Goal: Task Accomplishment & Management: Use online tool/utility

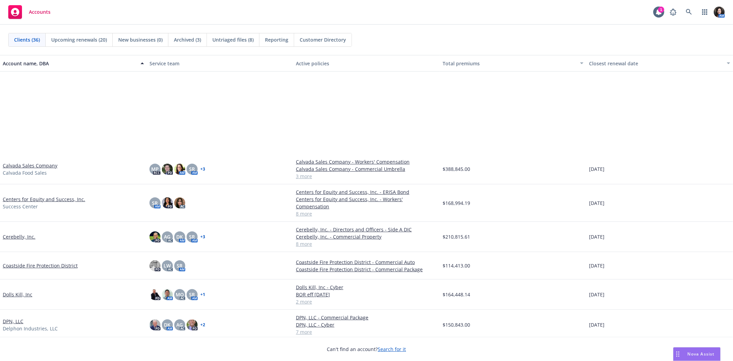
scroll to position [115, 0]
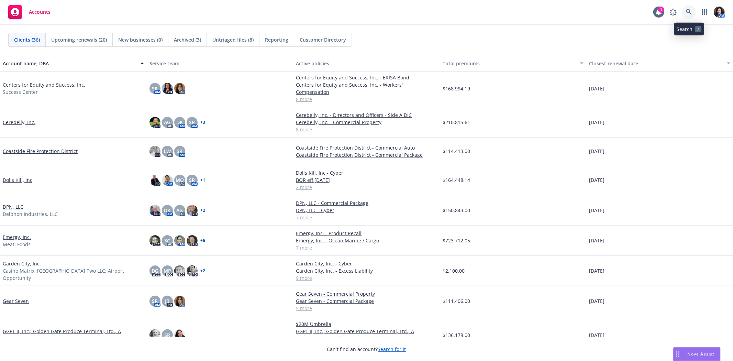
click at [689, 11] on icon at bounding box center [689, 12] width 6 height 6
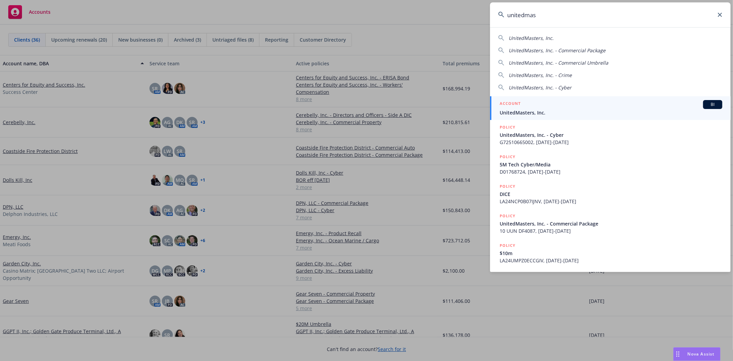
type input "unitedmas"
click at [540, 107] on div "ACCOUNT BI" at bounding box center [611, 104] width 223 height 9
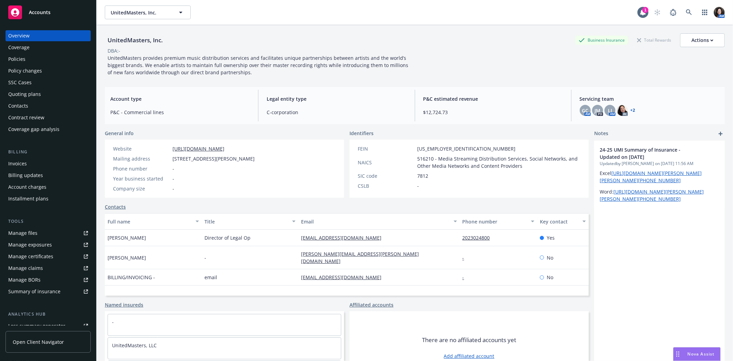
click at [22, 95] on div "Quoting plans" at bounding box center [24, 94] width 33 height 11
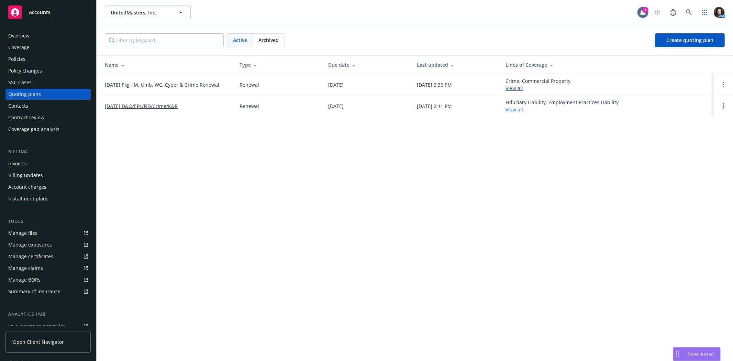
click at [167, 104] on link "[DATE] D&O/EPL/FID/Crime/K&R" at bounding box center [141, 105] width 73 height 7
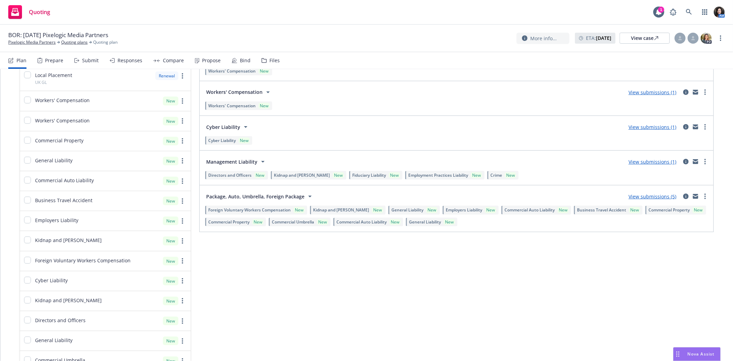
scroll to position [535, 0]
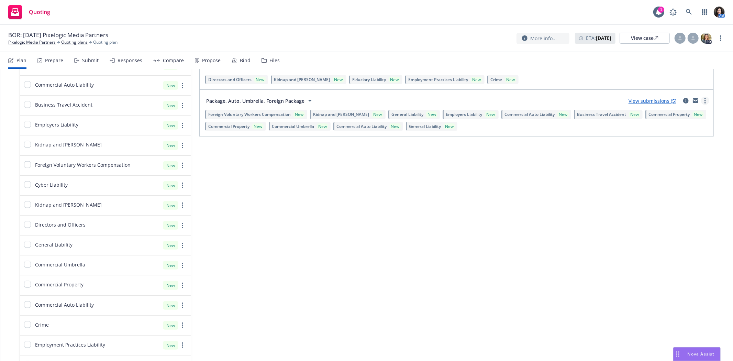
click at [705, 98] on circle "more" at bounding box center [705, 98] width 1 height 1
click at [678, 185] on span "Create policy (fast track)" at bounding box center [667, 185] width 72 height 7
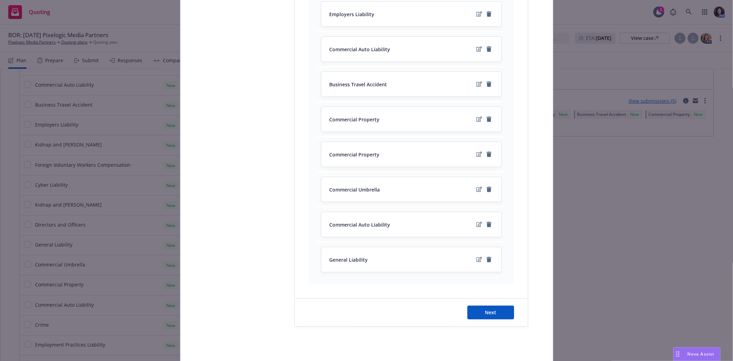
scroll to position [290, 0]
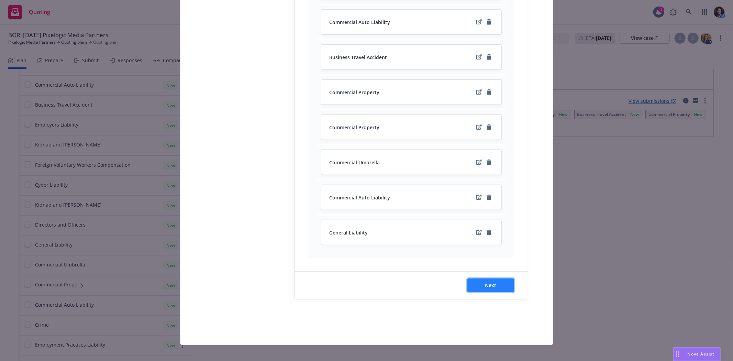
click at [505, 279] on button "Next" at bounding box center [491, 286] width 47 height 14
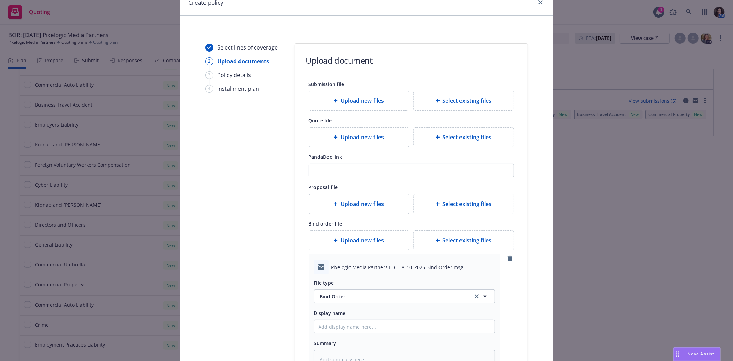
scroll to position [157, 0]
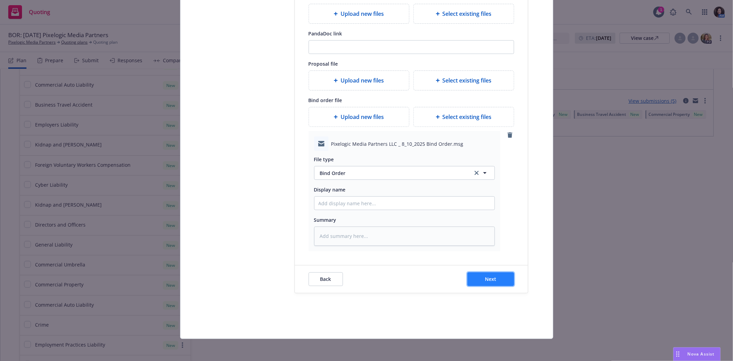
click at [497, 273] on button "Next" at bounding box center [491, 279] width 47 height 14
type textarea "x"
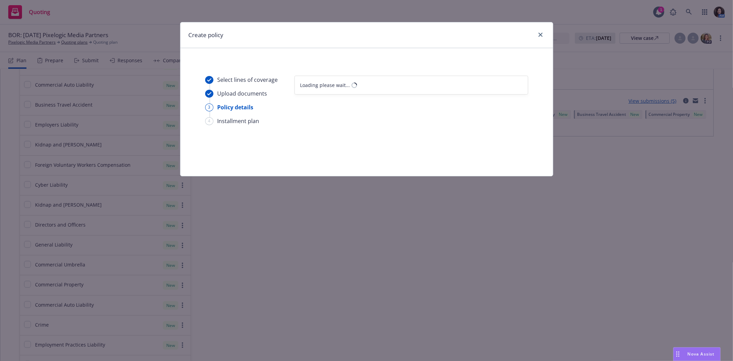
select select "12"
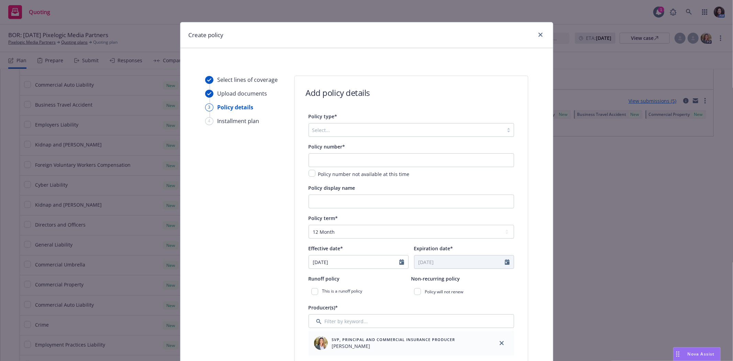
click at [338, 132] on div at bounding box center [407, 130] width 188 height 8
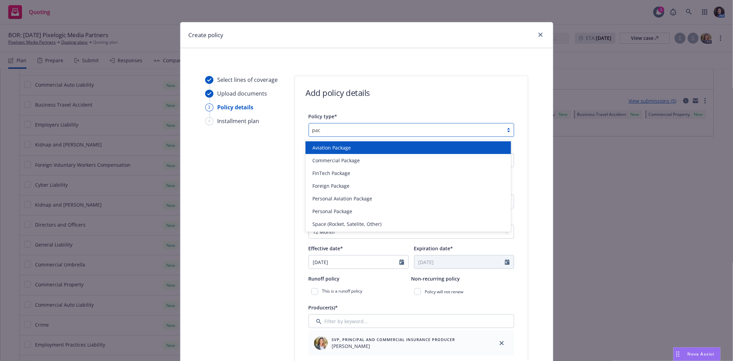
type input "pack"
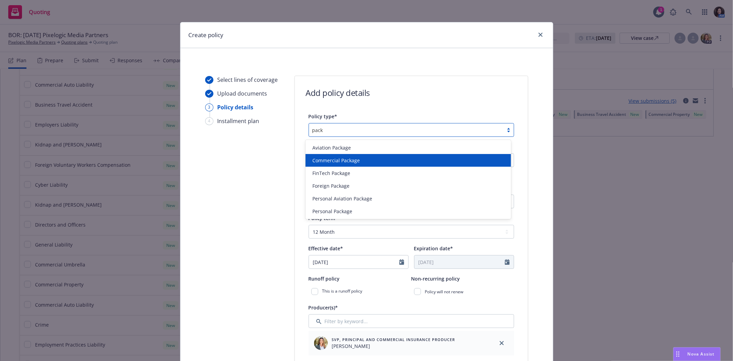
click at [340, 154] on div "Commercial Package" at bounding box center [409, 160] width 206 height 13
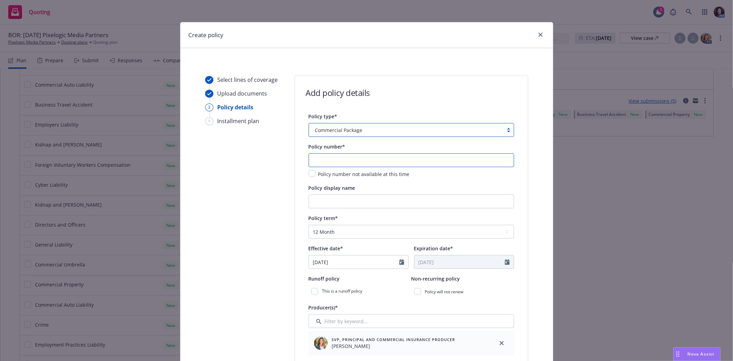
click at [338, 158] on input "text" at bounding box center [412, 160] width 206 height 14
click at [330, 159] on input "text" at bounding box center [412, 160] width 206 height 14
click at [459, 165] on input "text" at bounding box center [412, 160] width 206 height 14
paste input "• TCP7015101-16"
click at [314, 159] on input "• TCP7015101-16" at bounding box center [412, 160] width 206 height 14
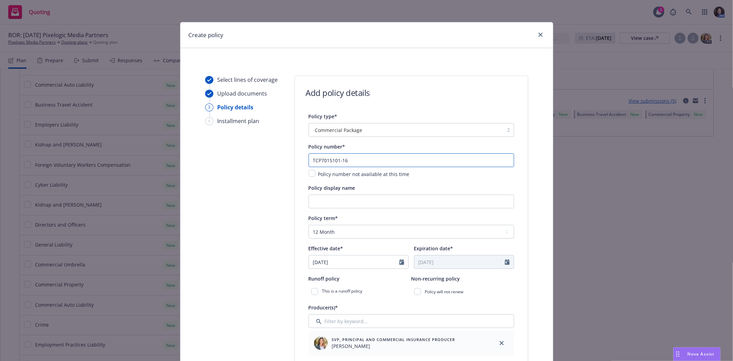
type input "TCP7015101-16"
click at [363, 200] on input "Policy display name" at bounding box center [412, 202] width 206 height 14
type input "PKG Incl UMB"
click at [400, 262] on icon "Calendar" at bounding box center [402, 262] width 5 height 6
click at [383, 172] on icon "button" at bounding box center [385, 170] width 4 height 4
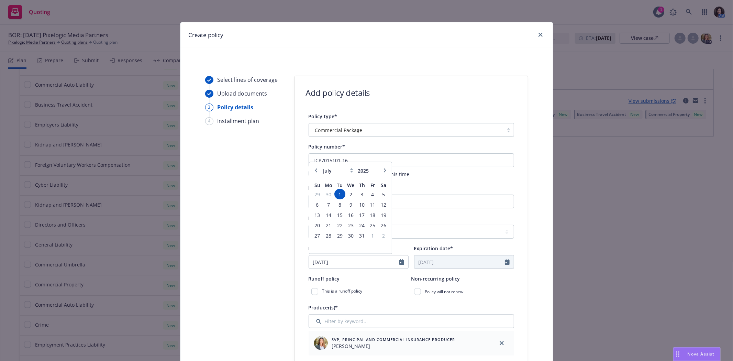
select select "8"
click at [316, 214] on span "10" at bounding box center [317, 215] width 9 height 9
type input "[DATE]"
click at [358, 293] on div "This is a runoff policy" at bounding box center [360, 291] width 103 height 12
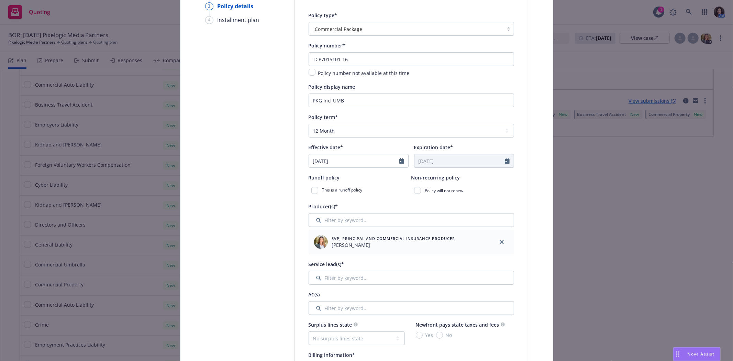
scroll to position [115, 0]
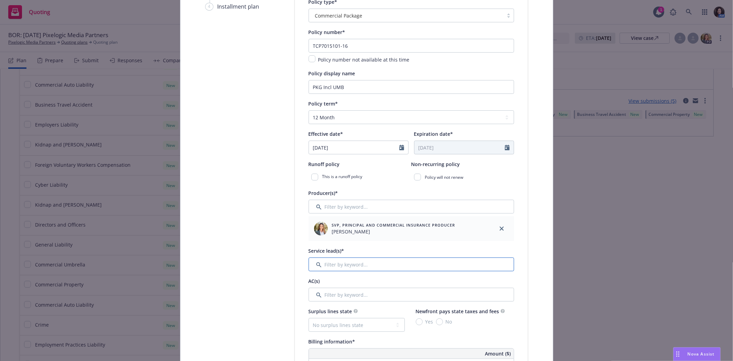
click at [352, 266] on input "Filter by keyword..." at bounding box center [412, 265] width 206 height 14
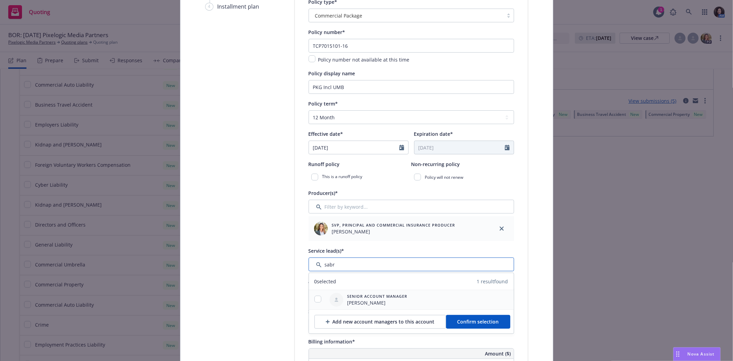
type input "sabr"
click at [323, 299] on div at bounding box center [318, 300] width 18 height 8
click at [315, 299] on input "checkbox" at bounding box center [318, 299] width 7 height 7
checkbox input "true"
click at [486, 318] on button "Confirm selection" at bounding box center [478, 322] width 64 height 14
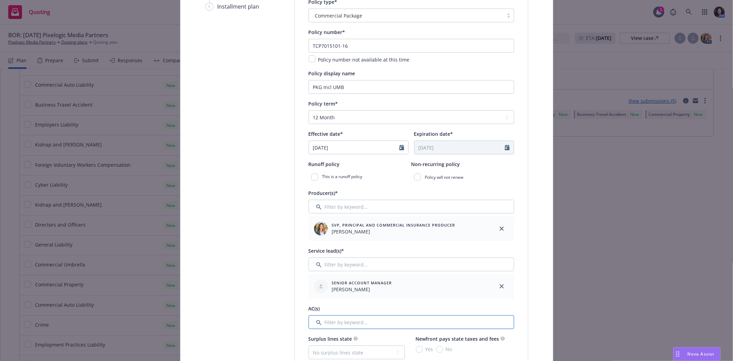
click at [332, 327] on input "Filter by keyword..." at bounding box center [412, 322] width 206 height 14
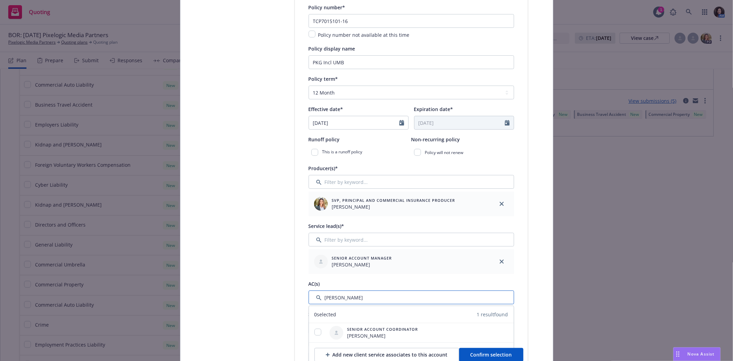
scroll to position [153, 0]
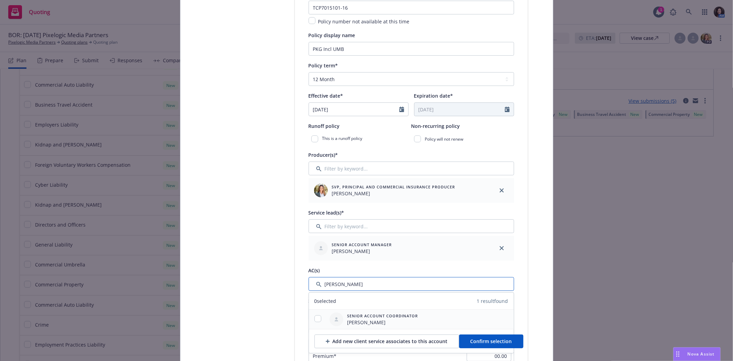
type input "lena"
click at [322, 318] on div at bounding box center [318, 319] width 18 height 8
click at [315, 317] on input "checkbox" at bounding box center [318, 318] width 7 height 7
checkbox input "true"
click at [485, 341] on span "Confirm selection" at bounding box center [492, 341] width 42 height 7
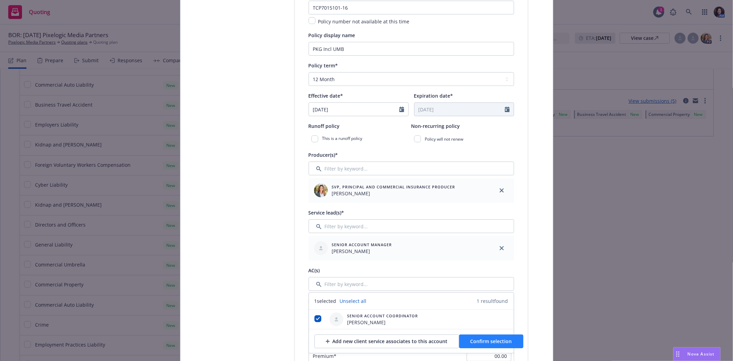
click at [485, 315] on div "Yes No" at bounding box center [460, 310] width 89 height 7
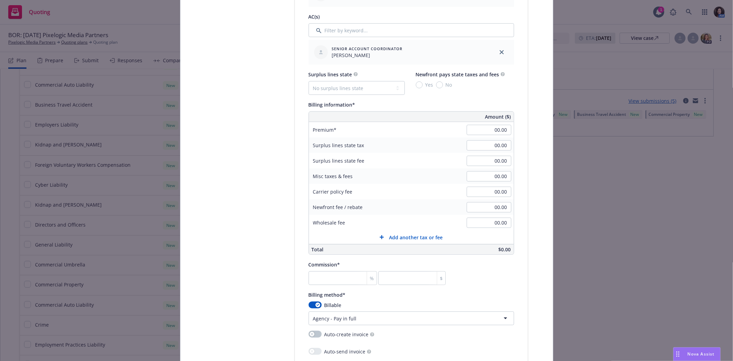
scroll to position [420, 0]
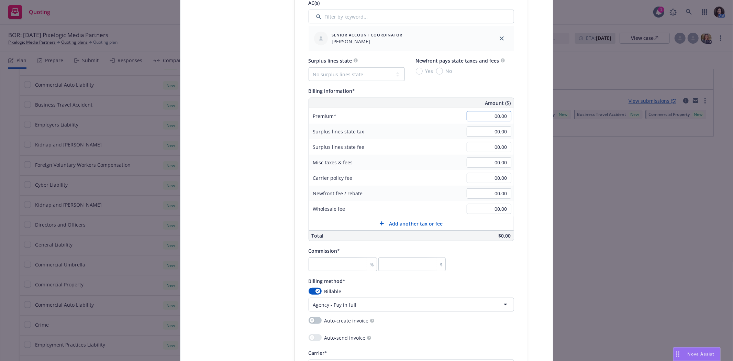
click at [473, 112] on input "00.00" at bounding box center [489, 116] width 45 height 10
type input "73,307.76"
click at [658, 219] on div "Create policy Select lines of coverage Upload documents 3 Policy details 4 Inst…" at bounding box center [366, 180] width 733 height 361
click at [341, 262] on input "number" at bounding box center [343, 265] width 69 height 14
type input "1"
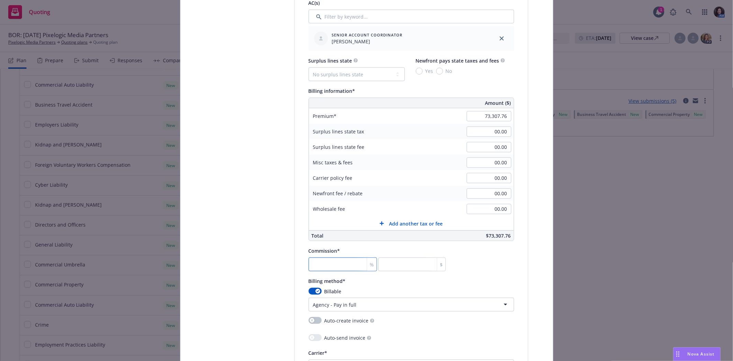
type input "733.08"
type input "15"
type input "10996.16"
type input "15"
click at [439, 284] on div "Billing method*" at bounding box center [412, 281] width 206 height 8
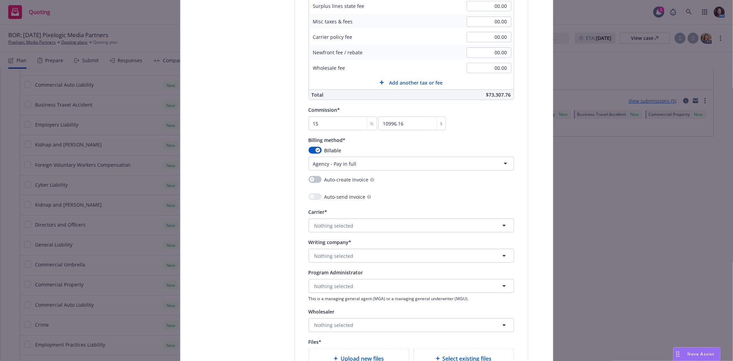
scroll to position [573, 0]
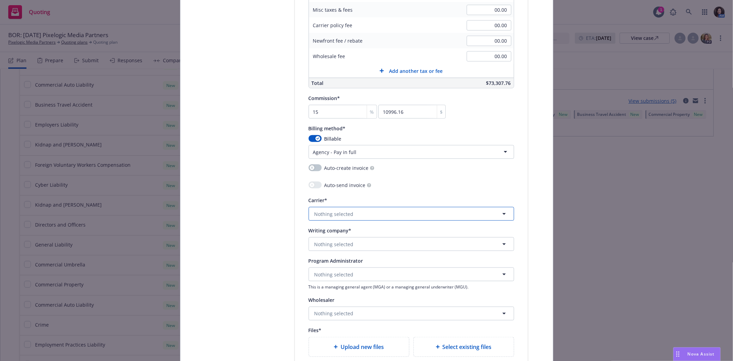
click at [346, 215] on span "Nothing selected" at bounding box center [334, 213] width 39 height 7
type input "berkley te"
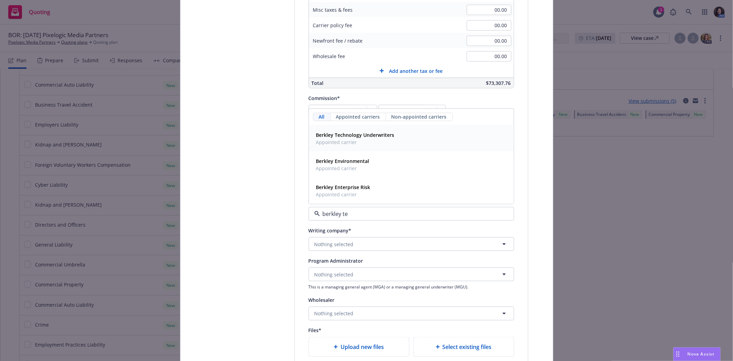
click at [385, 138] on strong "Berkley Technology Underwriters" at bounding box center [355, 135] width 78 height 7
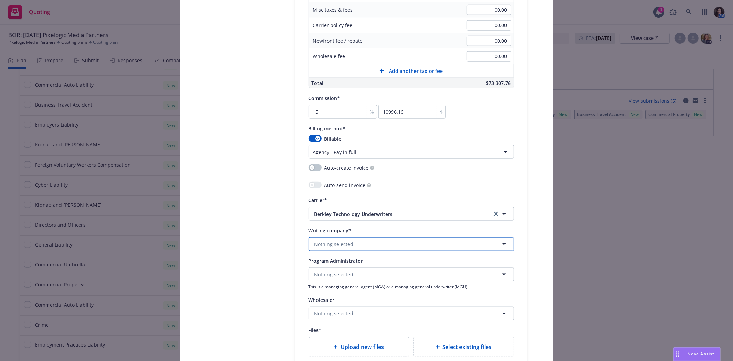
click at [352, 248] on button "Nothing selected" at bounding box center [412, 244] width 206 height 14
type input "starr"
drag, startPoint x: 341, startPoint y: 246, endPoint x: 307, endPoint y: 251, distance: 34.4
click at [309, 251] on div "starr" at bounding box center [412, 244] width 206 height 14
click at [334, 212] on span "Berkley Technology Underwriters" at bounding box center [398, 213] width 167 height 7
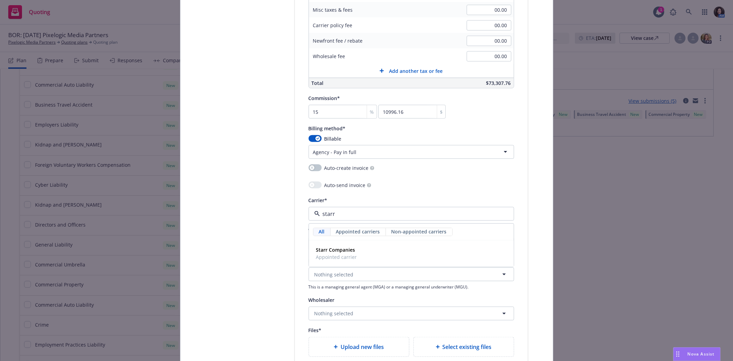
drag, startPoint x: 334, startPoint y: 212, endPoint x: 284, endPoint y: 217, distance: 50.5
type input "berkley te"
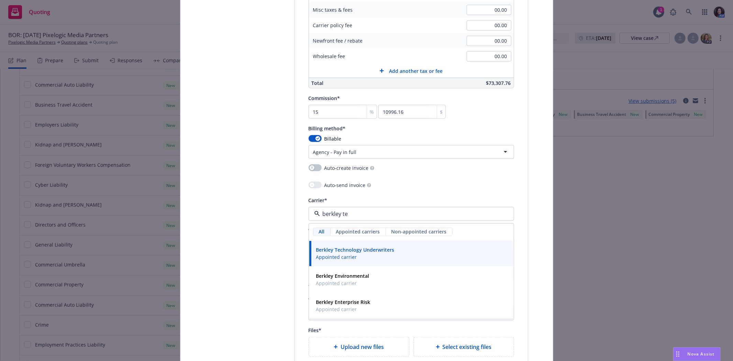
click at [339, 250] on strong "Berkley Technology Underwriters" at bounding box center [355, 250] width 78 height 7
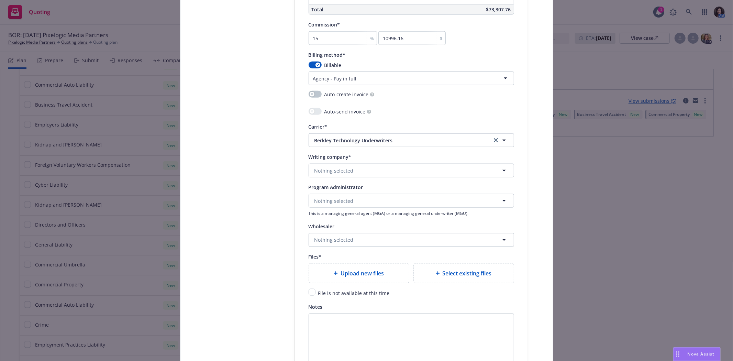
scroll to position [649, 0]
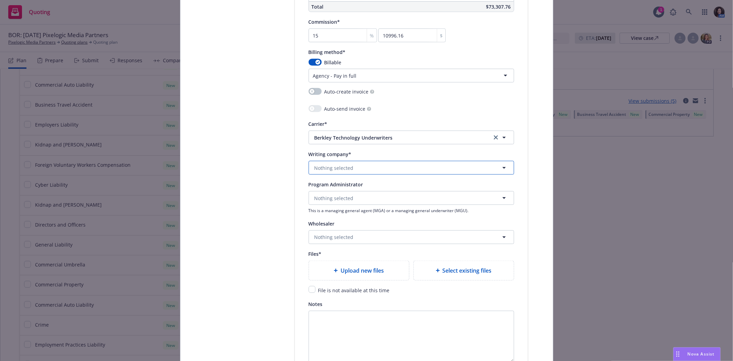
click at [374, 167] on button "Nothing selected" at bounding box center [412, 168] width 206 height 14
type input "b"
click at [391, 136] on span "Berkley Technology Underwriters" at bounding box center [398, 137] width 167 height 7
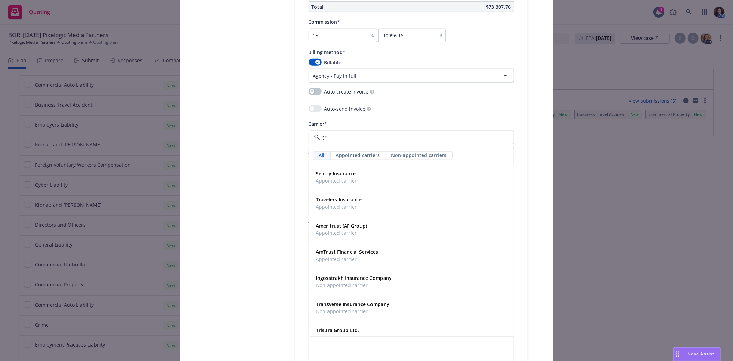
type input "tri"
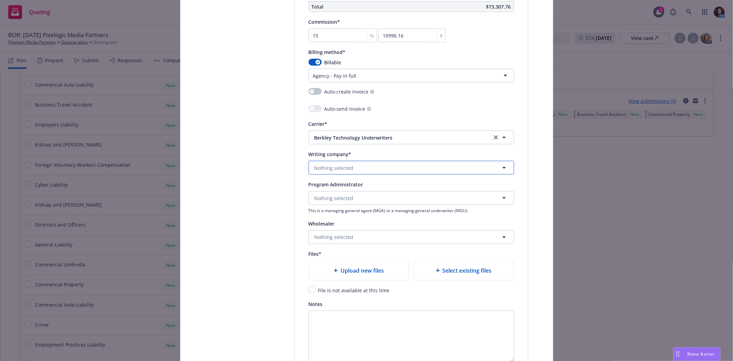
click at [353, 164] on button "Nothing selected" at bounding box center [412, 168] width 206 height 14
type input "starn"
click at [361, 144] on button "Berkley Technology Underwriters" at bounding box center [412, 138] width 206 height 14
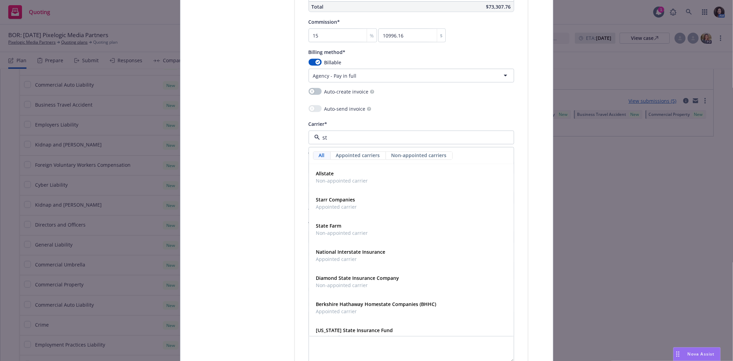
type input "s"
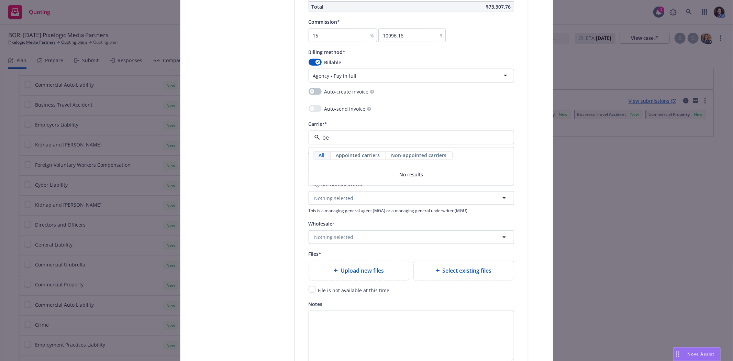
type input "ber"
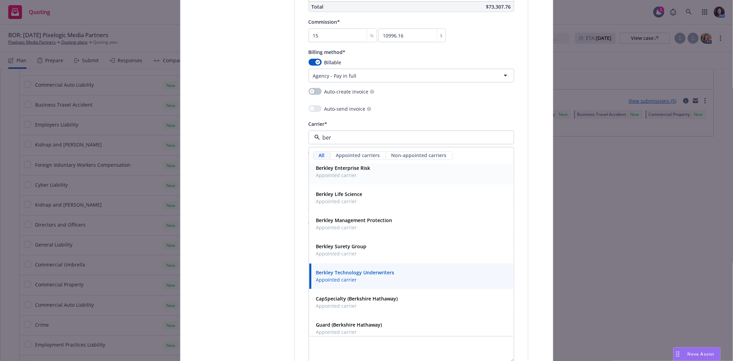
scroll to position [153, 0]
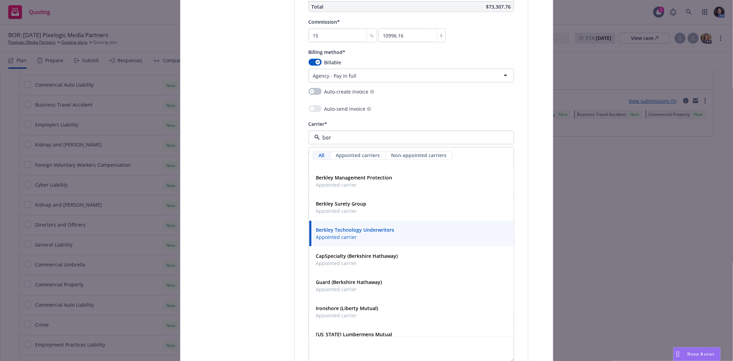
click at [377, 236] on span "Appointed carrier" at bounding box center [355, 237] width 78 height 7
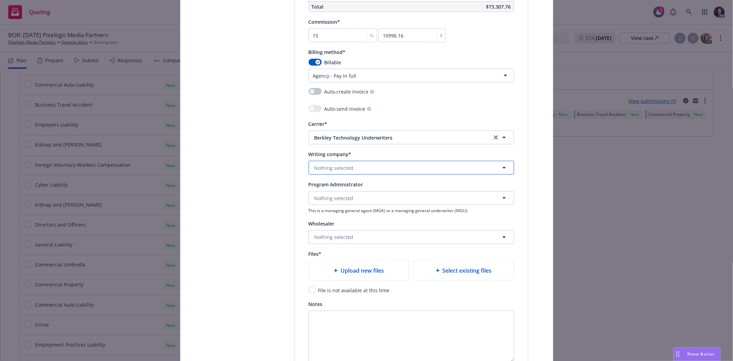
click at [369, 168] on button "Nothing selected" at bounding box center [412, 168] width 206 height 14
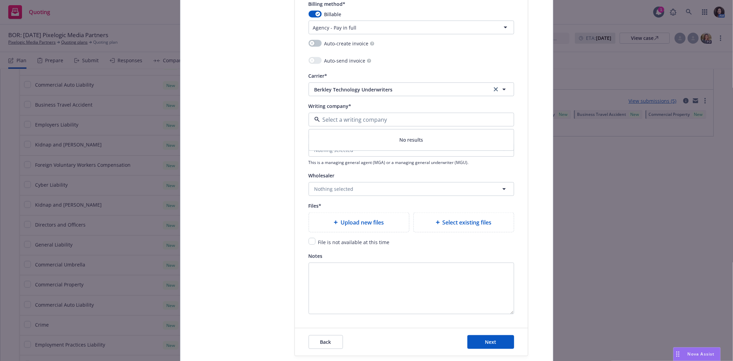
scroll to position [726, 0]
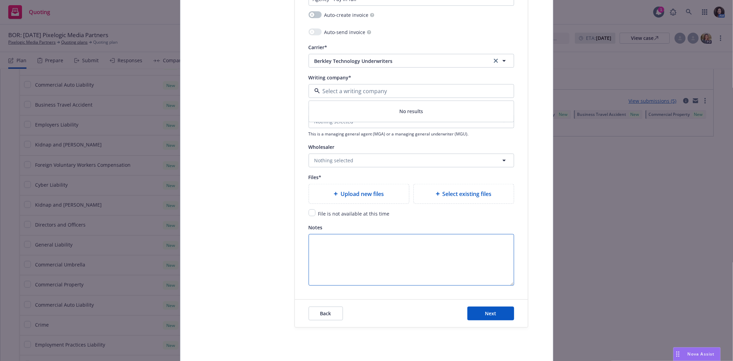
click at [392, 239] on textarea "Notes" at bounding box center [412, 260] width 206 height 52
type textarea "x"
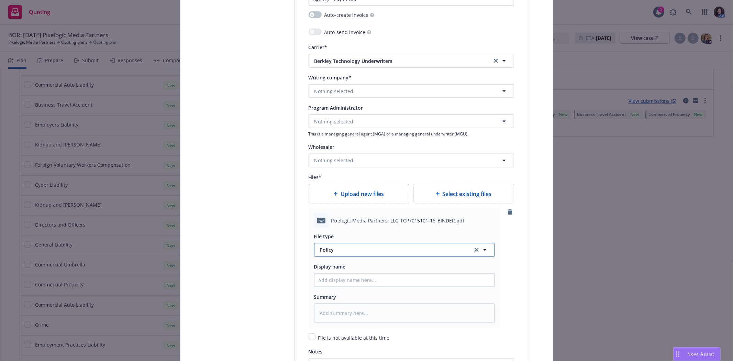
click at [353, 249] on span "Policy" at bounding box center [392, 249] width 145 height 7
type input "binder"
click at [345, 211] on div "Binder" at bounding box center [405, 213] width 172 height 10
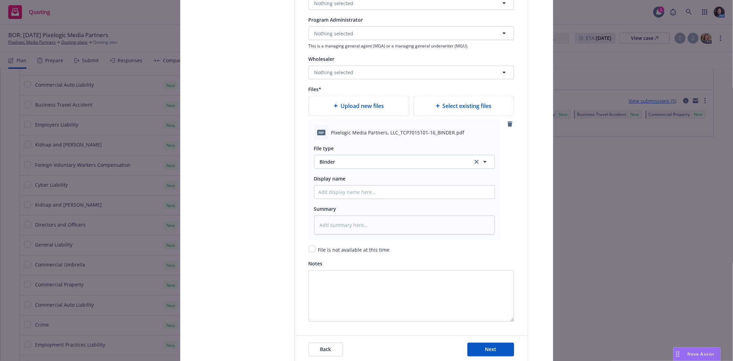
scroll to position [887, 0]
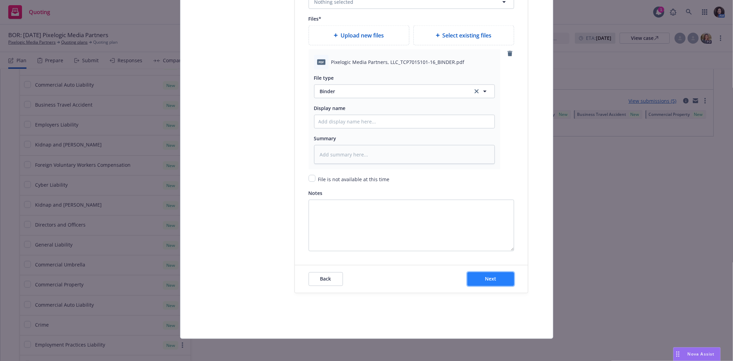
click at [494, 277] on button "Next" at bounding box center [491, 279] width 47 height 14
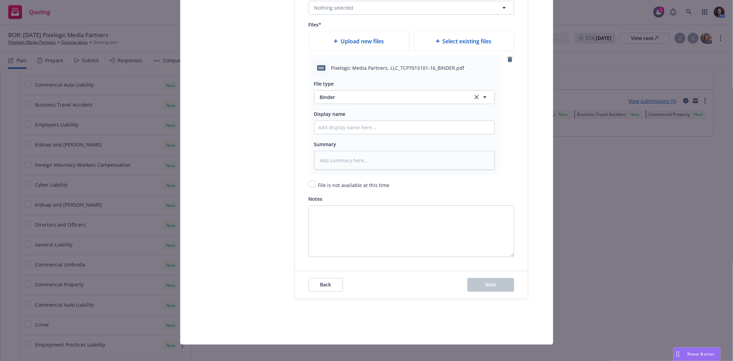
click at [494, 277] on div "Back Next" at bounding box center [411, 285] width 233 height 28
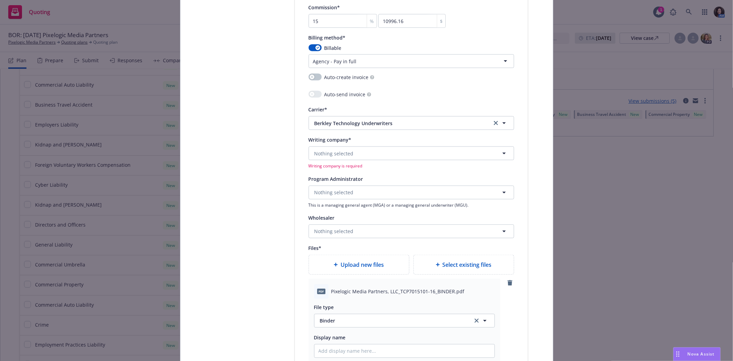
scroll to position [658, 0]
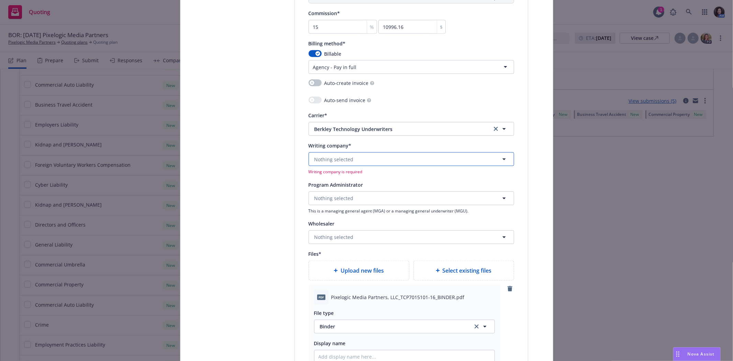
click at [394, 162] on button "Nothing selected" at bounding box center [412, 159] width 206 height 14
click at [394, 162] on input at bounding box center [410, 159] width 180 height 8
type textarea "x"
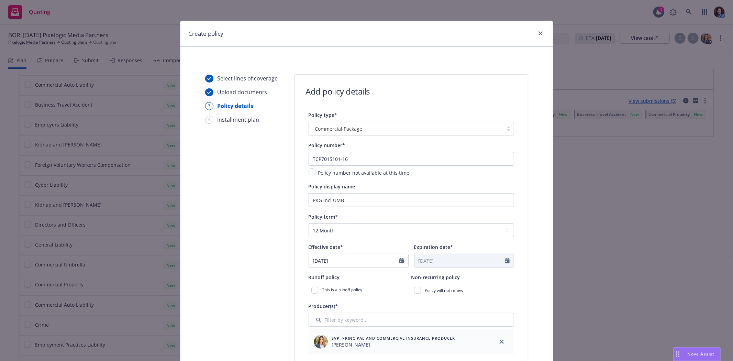
scroll to position [0, 0]
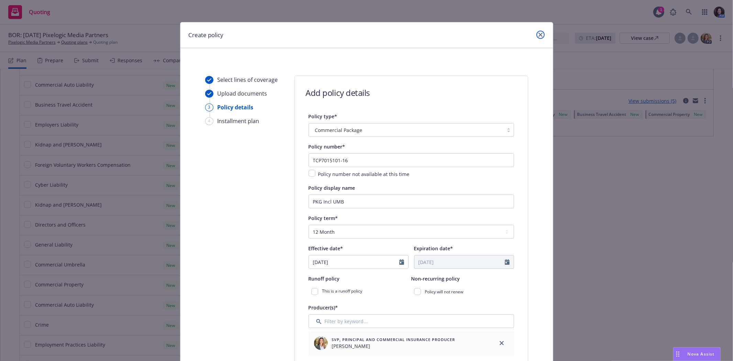
drag, startPoint x: 539, startPoint y: 31, endPoint x: 474, endPoint y: 38, distance: 65.7
click at [539, 31] on link "close" at bounding box center [541, 35] width 8 height 8
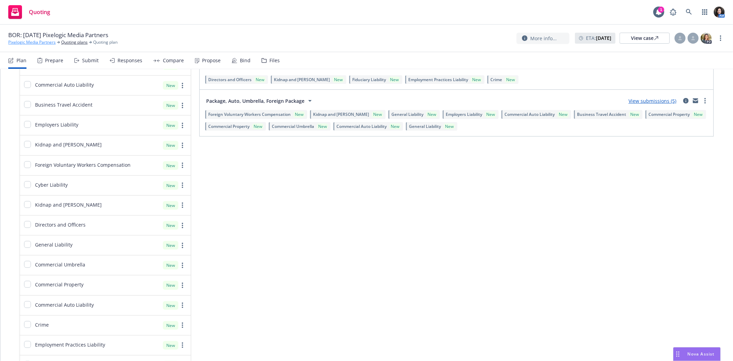
click at [35, 41] on link "Pixelogic Media Partners" at bounding box center [31, 42] width 47 height 6
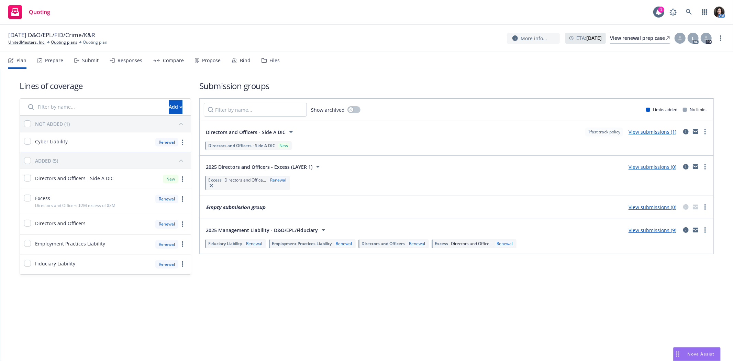
click at [116, 63] on div "Responses" at bounding box center [126, 60] width 33 height 17
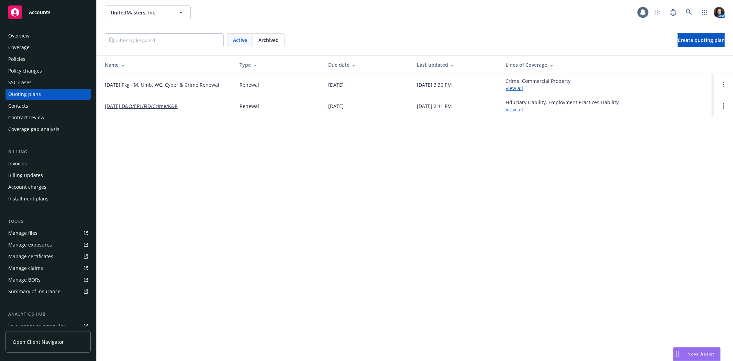
click at [145, 82] on link "08/01/25 Pkg, IM, Umb, WC, Cyber & Crime Renewal" at bounding box center [162, 84] width 115 height 7
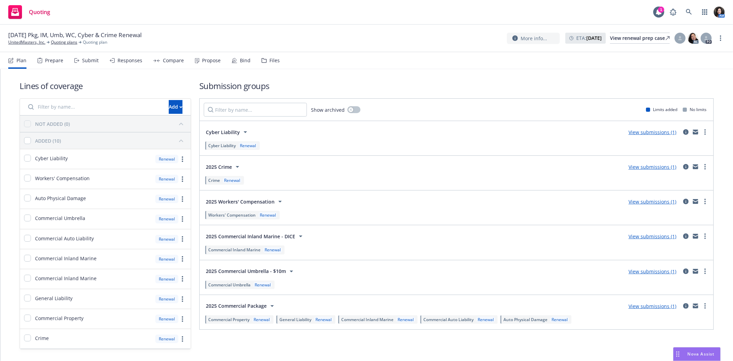
click at [137, 62] on div "Responses" at bounding box center [130, 61] width 25 height 6
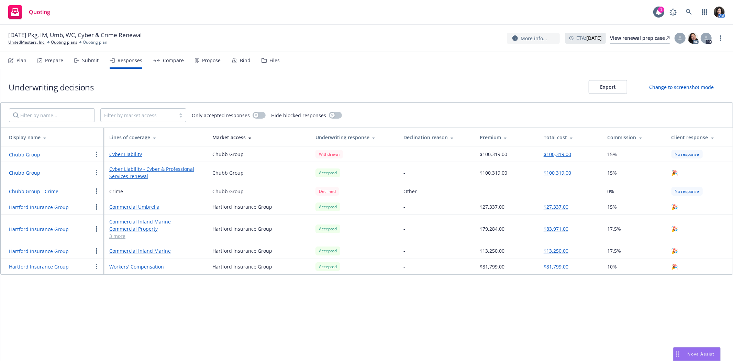
click at [232, 66] on div "Bind" at bounding box center [241, 60] width 19 height 17
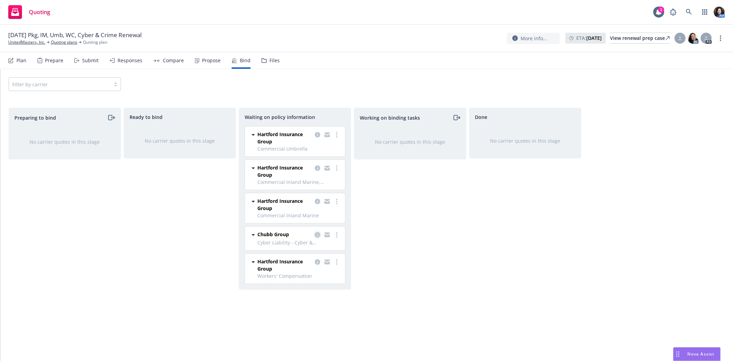
click at [316, 236] on icon "copy logging email" at bounding box center [318, 235] width 6 height 6
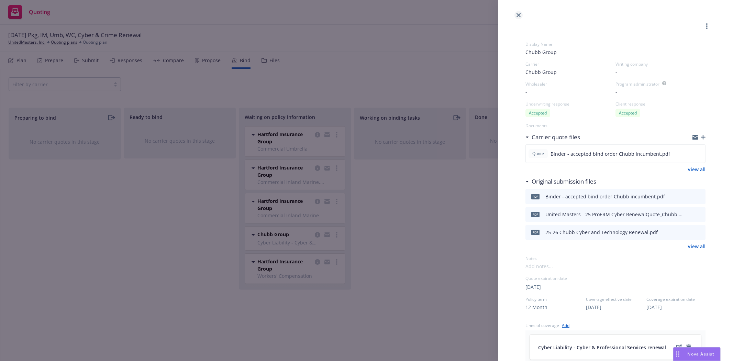
click at [519, 15] on icon "close" at bounding box center [519, 15] width 4 height 4
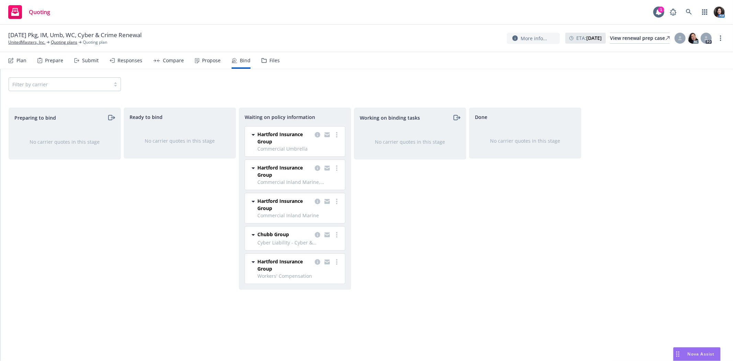
click at [124, 65] on div "Responses" at bounding box center [126, 60] width 33 height 17
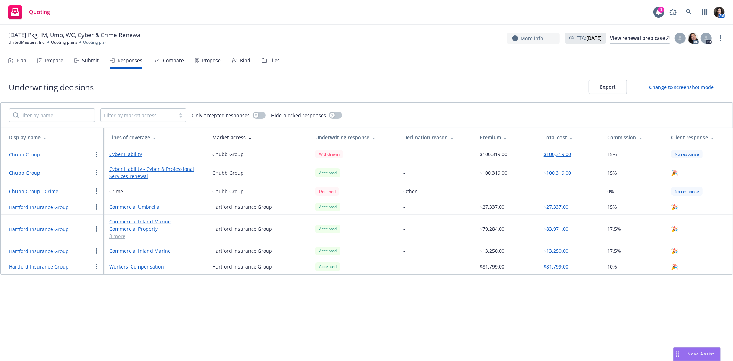
click at [206, 62] on div "Propose" at bounding box center [211, 61] width 19 height 6
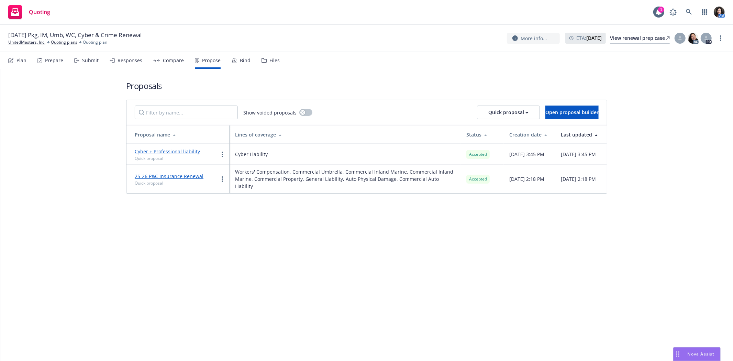
click at [87, 56] on div "Submit" at bounding box center [86, 60] width 24 height 17
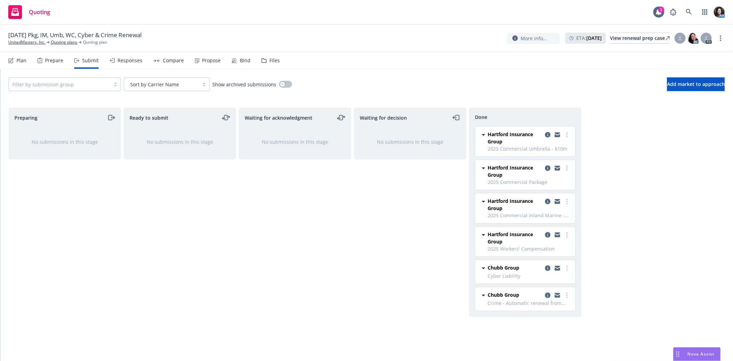
click at [548, 295] on icon "copy logging email" at bounding box center [548, 296] width 6 height 6
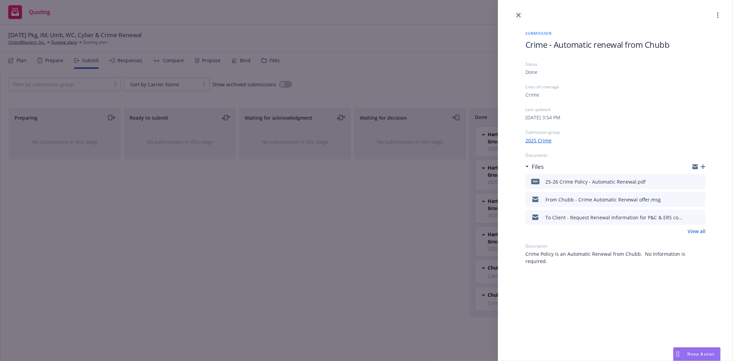
click at [518, 14] on icon "close" at bounding box center [519, 15] width 4 height 4
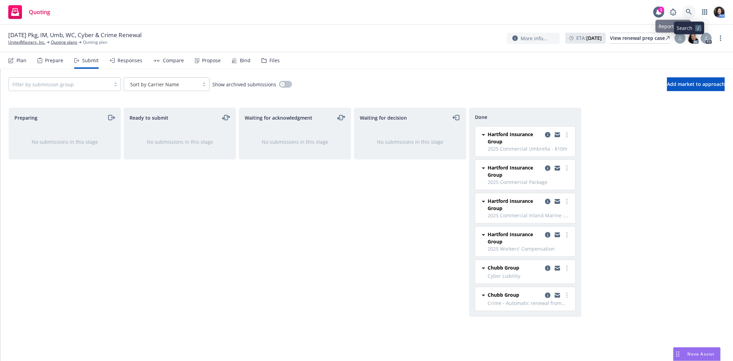
click at [686, 12] on icon at bounding box center [689, 12] width 6 height 6
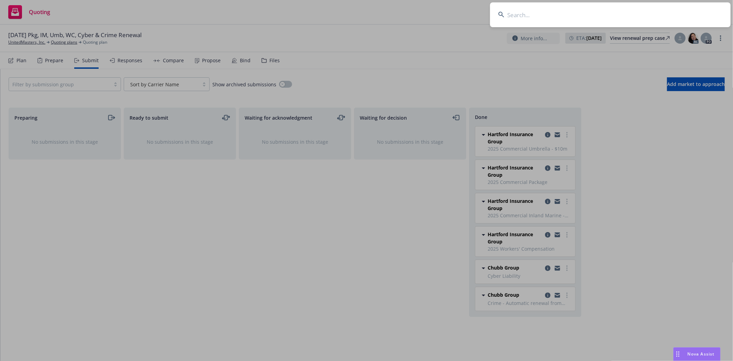
type input "i"
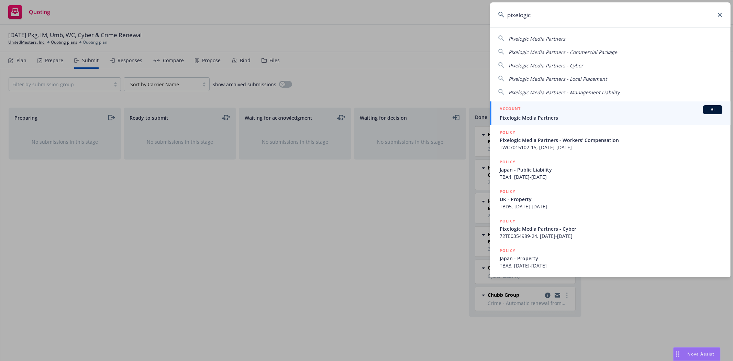
type input "pixelogic"
click at [608, 109] on div "ACCOUNT BI" at bounding box center [611, 109] width 223 height 9
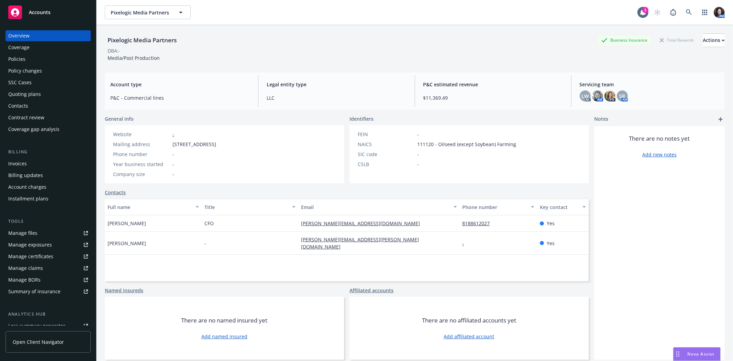
click at [37, 62] on div "Policies" at bounding box center [48, 59] width 80 height 11
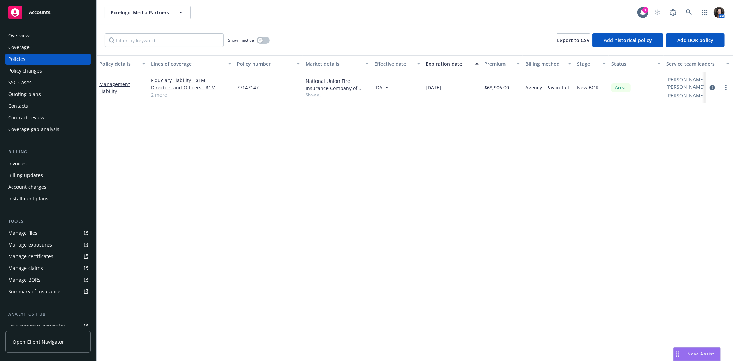
click at [156, 96] on link "2 more" at bounding box center [191, 94] width 80 height 7
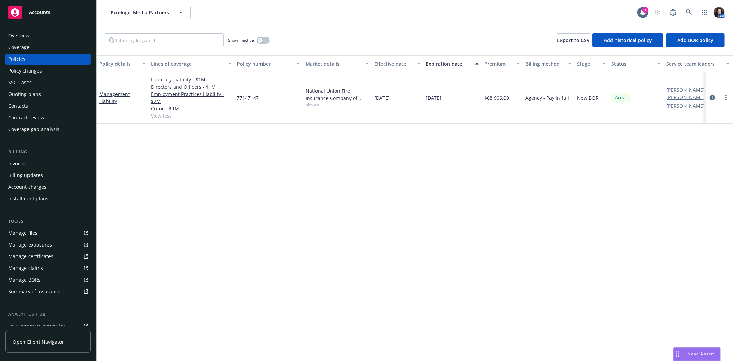
click at [155, 116] on link "View less" at bounding box center [191, 115] width 80 height 7
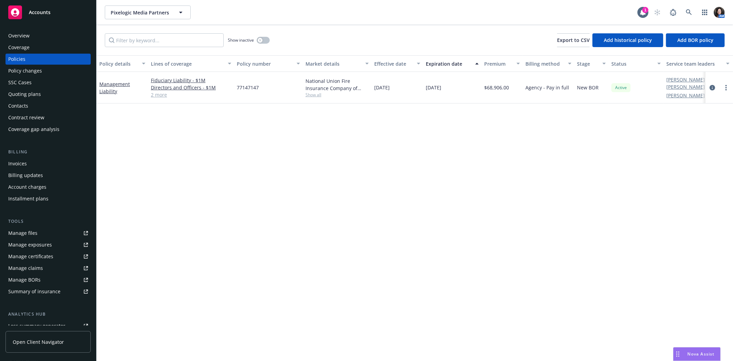
click at [57, 95] on div "Quoting plans" at bounding box center [48, 94] width 80 height 11
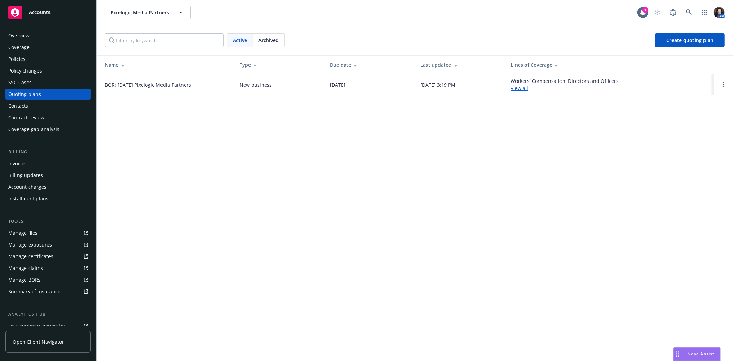
click at [273, 33] on div "Active Archived Create quoting plan" at bounding box center [415, 40] width 637 height 30
click at [271, 38] on span "Archived" at bounding box center [269, 39] width 20 height 7
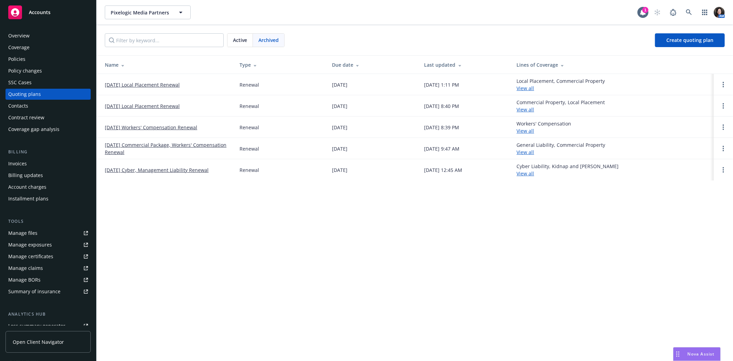
click at [185, 171] on link "[DATE] Cyber, Management Liability Renewal" at bounding box center [157, 169] width 104 height 7
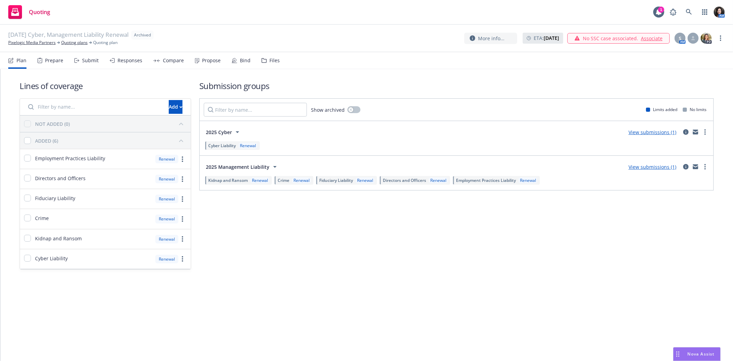
click at [240, 63] on div "Bind" at bounding box center [245, 61] width 11 height 6
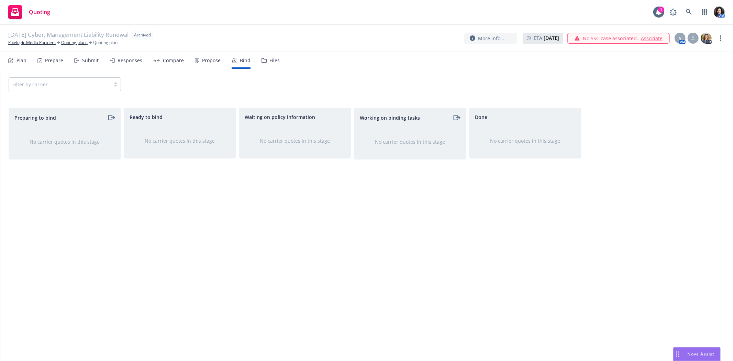
click at [272, 62] on div "Files" at bounding box center [275, 61] width 10 height 6
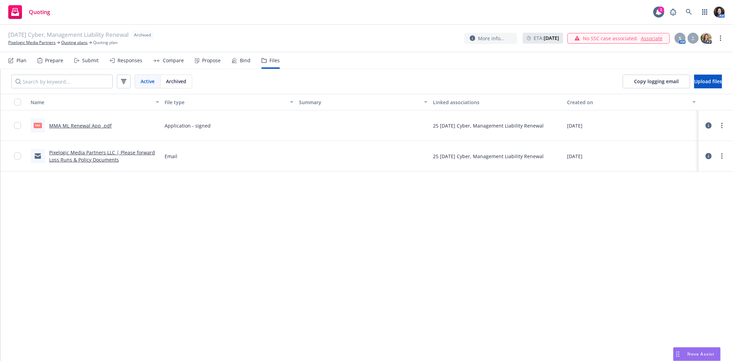
click at [84, 66] on div "Submit" at bounding box center [86, 60] width 24 height 17
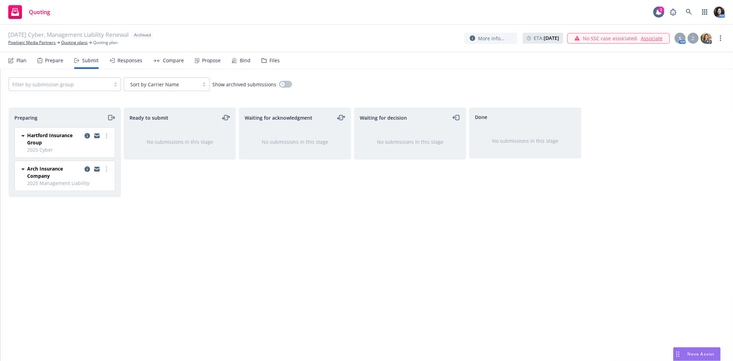
click at [60, 60] on div "Prepare" at bounding box center [54, 61] width 18 height 6
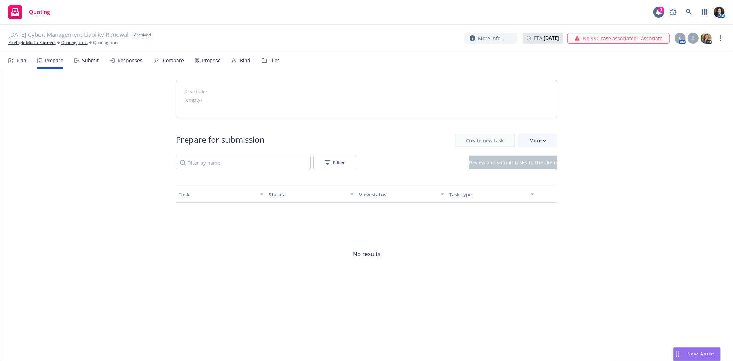
click at [21, 58] on div "Plan" at bounding box center [22, 61] width 10 height 6
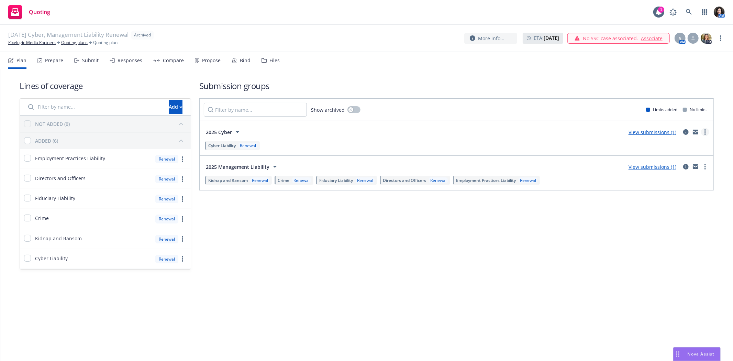
click at [705, 129] on circle "more" at bounding box center [705, 129] width 1 height 1
click at [699, 220] on span "Create policy (fast track)" at bounding box center [673, 217] width 72 height 7
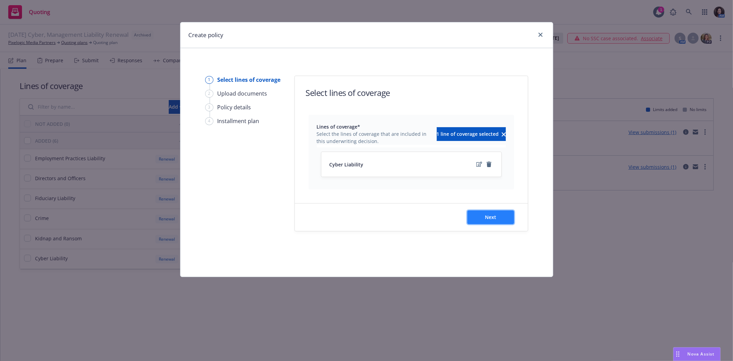
click at [481, 220] on button "Next" at bounding box center [491, 217] width 47 height 14
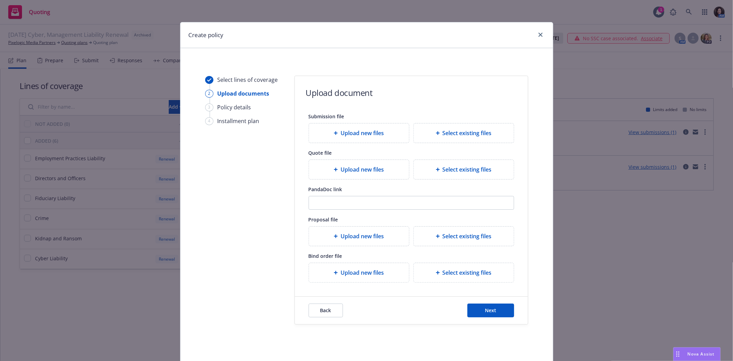
click at [669, 293] on div "Create policy Select lines of coverage 2 Upload documents 3 Policy details 4 In…" at bounding box center [366, 180] width 733 height 361
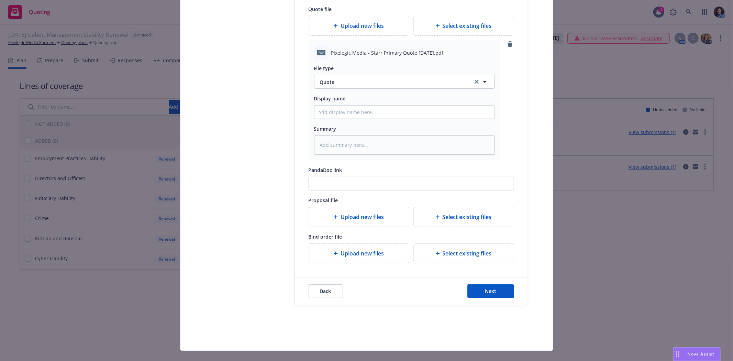
scroll to position [153, 0]
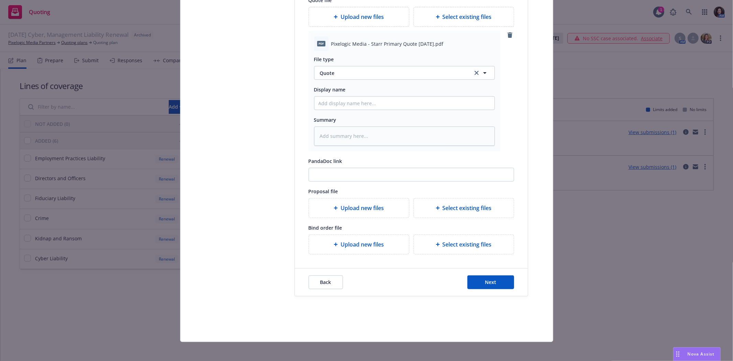
click at [374, 247] on span "Upload new files" at bounding box center [362, 244] width 43 height 8
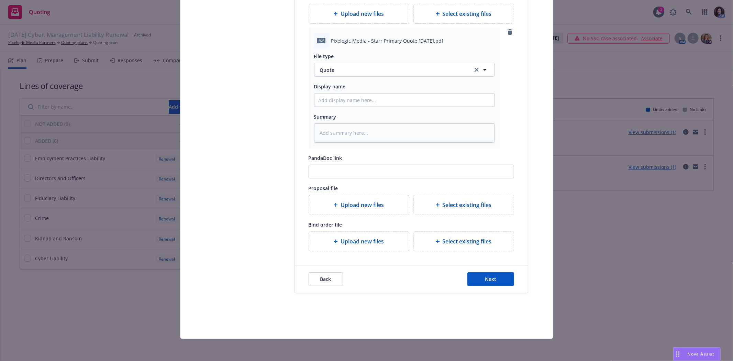
type textarea "x"
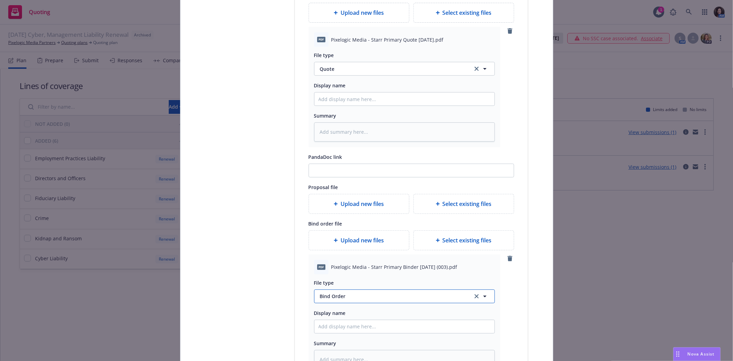
click at [337, 298] on span "Bind Order" at bounding box center [392, 296] width 145 height 7
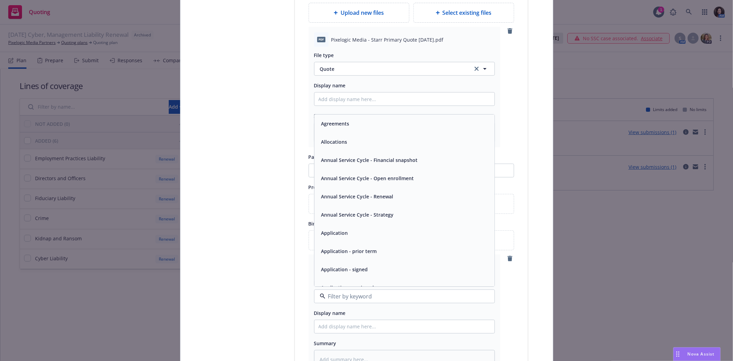
click at [513, 318] on div "Submission file Upload new files Select existing files Quote file Upload new fi…" at bounding box center [411, 164] width 233 height 419
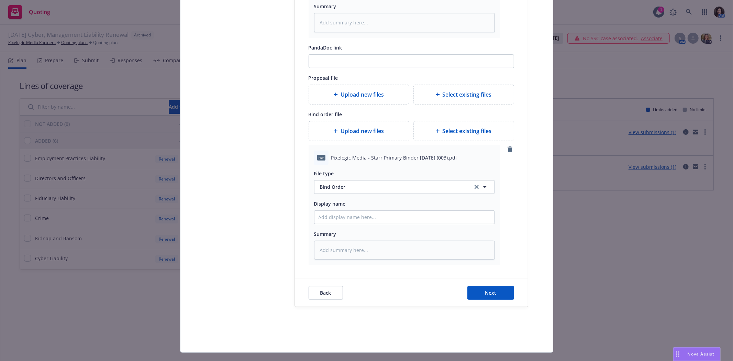
scroll to position [281, 0]
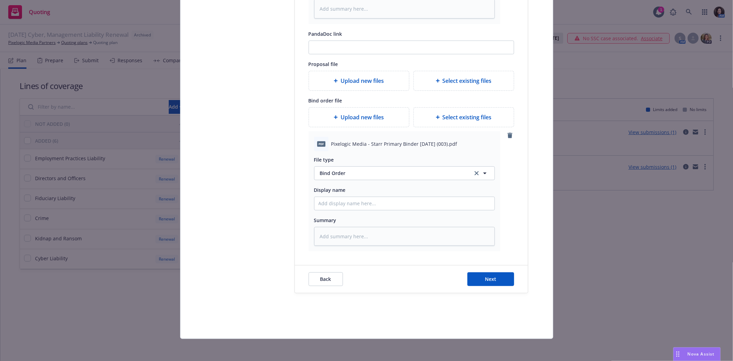
type textarea "x"
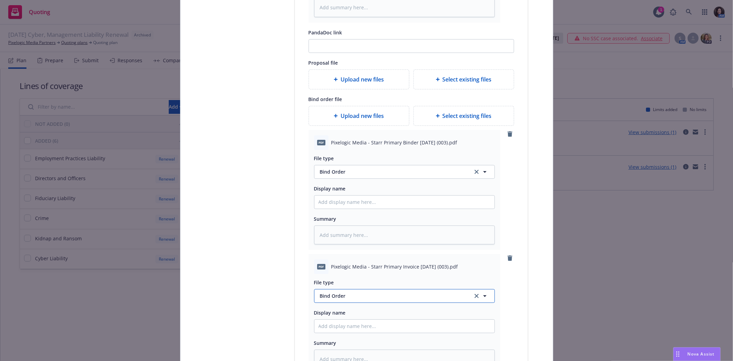
click at [345, 299] on span "Bind Order" at bounding box center [392, 295] width 145 height 7
type input "invoice"
click at [358, 275] on span "Invoice - Third Party" at bounding box center [345, 276] width 47 height 7
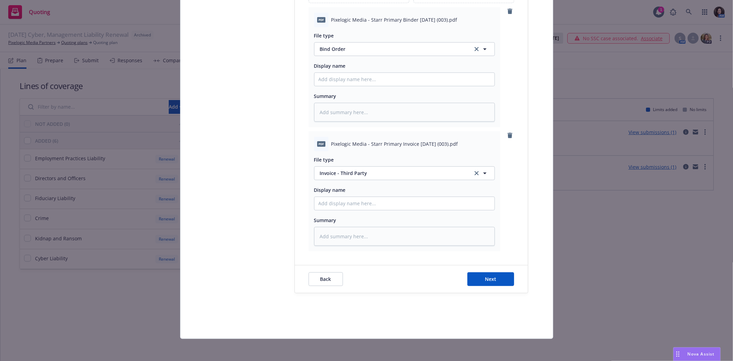
scroll to position [406, 0]
click at [480, 278] on button "Next" at bounding box center [491, 279] width 47 height 14
type textarea "x"
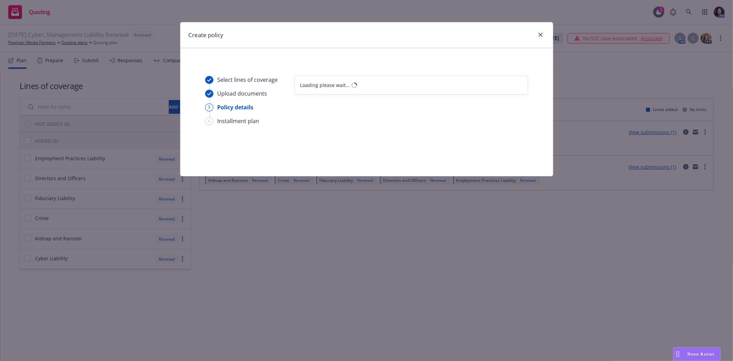
scroll to position [0, 0]
select select "12"
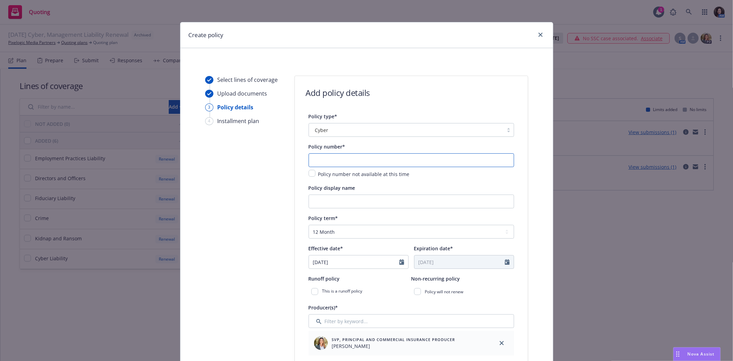
click at [351, 164] on input "text" at bounding box center [412, 160] width 206 height 14
type input "1001213807251"
click at [338, 204] on input "Policy display name" at bounding box center [412, 202] width 206 height 14
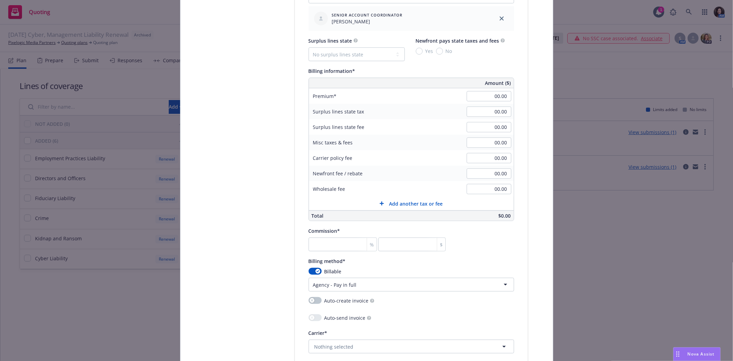
scroll to position [458, 0]
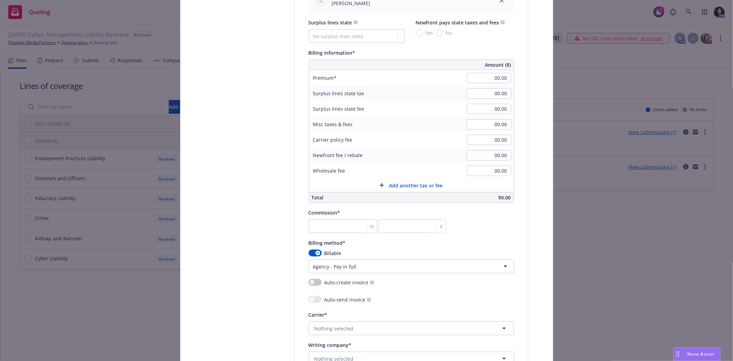
type input "$5M Prim CYB"
click at [320, 230] on input "number" at bounding box center [343, 226] width 69 height 14
type input "2"
type input "0"
type input "20"
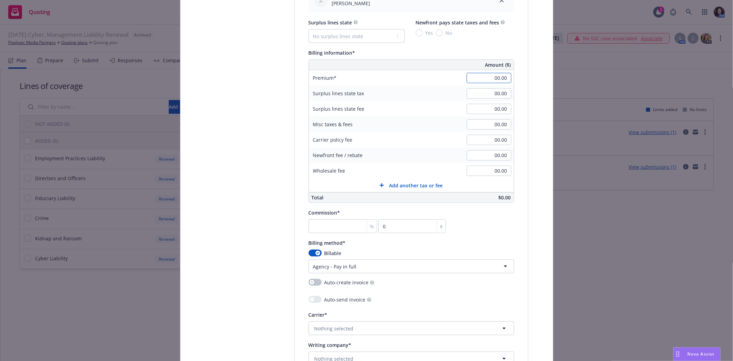
click at [487, 75] on input "00.00" at bounding box center [489, 78] width 45 height 10
type input "56,633.00"
click at [467, 105] on input "00.00" at bounding box center [489, 109] width 45 height 10
click at [504, 241] on div "Billing method*" at bounding box center [412, 243] width 206 height 8
click at [356, 221] on input "number" at bounding box center [343, 226] width 69 height 14
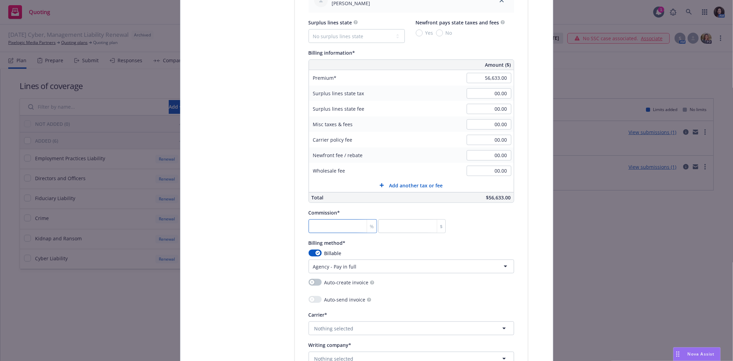
type input "2"
type input "1132.66"
type input "20"
type input "11326.6"
type input "20"
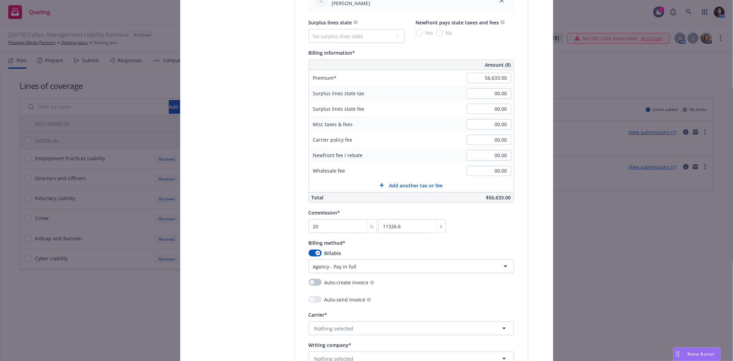
click at [470, 242] on div "Billing method*" at bounding box center [412, 243] width 206 height 8
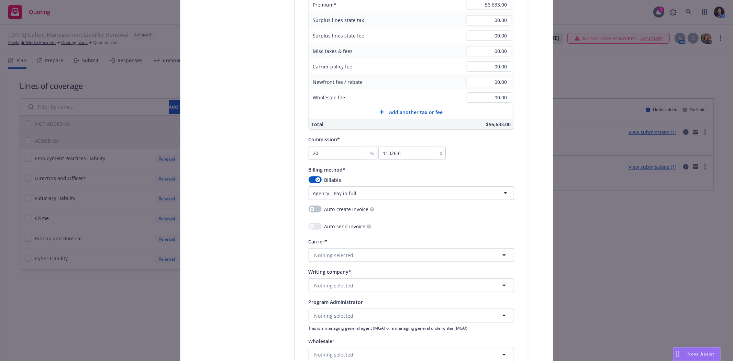
scroll to position [535, 0]
click at [358, 196] on html "Quoting 1 AM 08/10/25 Cyber, Management Liability Renewal Archived Pixelogic Me…" at bounding box center [366, 180] width 733 height 361
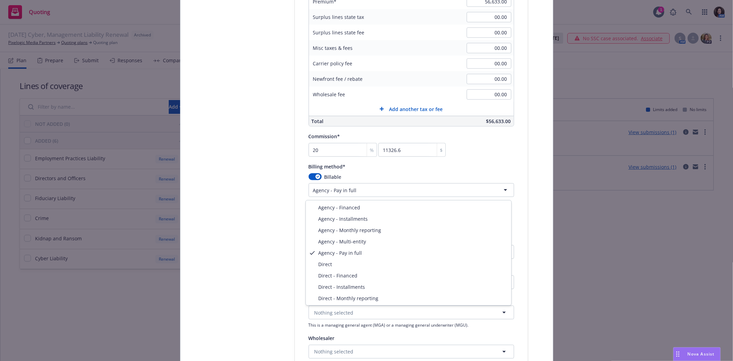
select select "AGENCY_FINANCED"
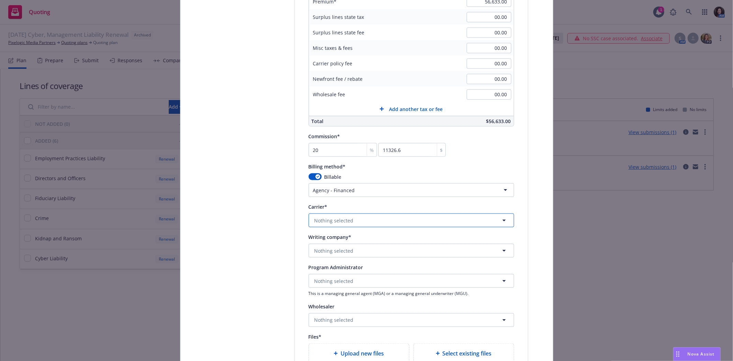
click at [355, 224] on button "Nothing selected" at bounding box center [412, 221] width 206 height 14
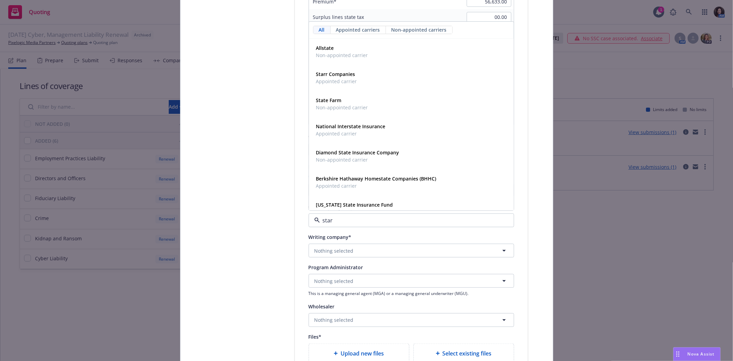
type input "starr"
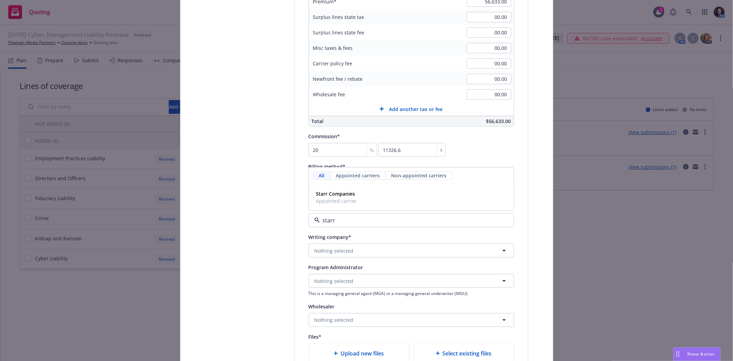
click at [370, 220] on input "starr" at bounding box center [410, 220] width 180 height 8
type input "starr"
click at [342, 197] on strong "Starr Companies" at bounding box center [335, 194] width 39 height 7
click at [399, 252] on button "Nothing selected" at bounding box center [412, 251] width 206 height 14
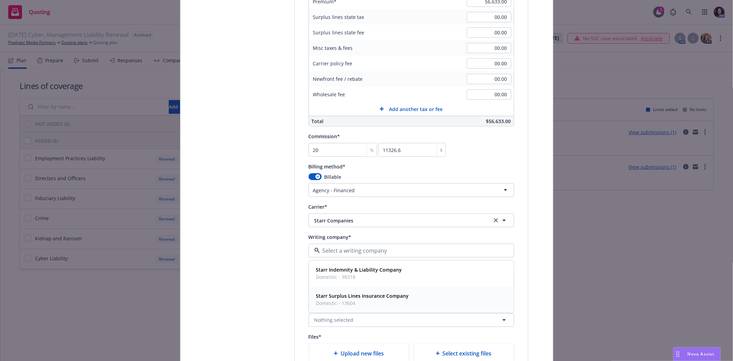
click at [410, 296] on div "Starr Surplus Lines Insurance Company Domestic - 13604" at bounding box center [412, 299] width 196 height 17
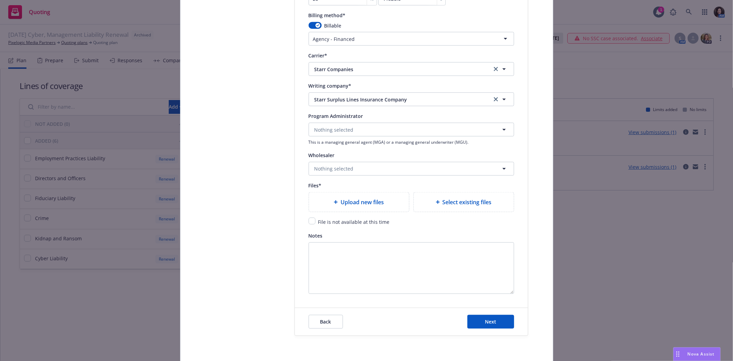
scroll to position [688, 0]
type textarea "x"
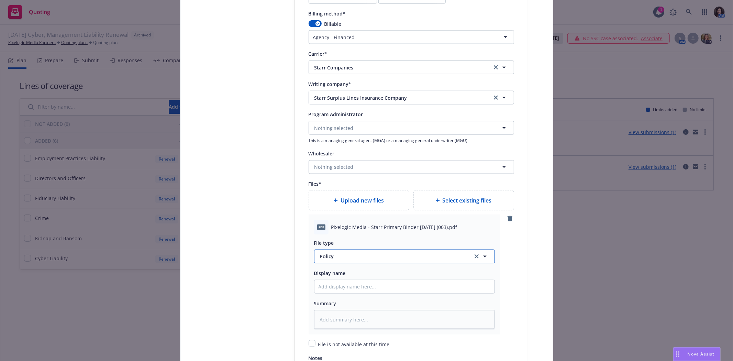
click at [340, 260] on span "Policy" at bounding box center [392, 256] width 145 height 7
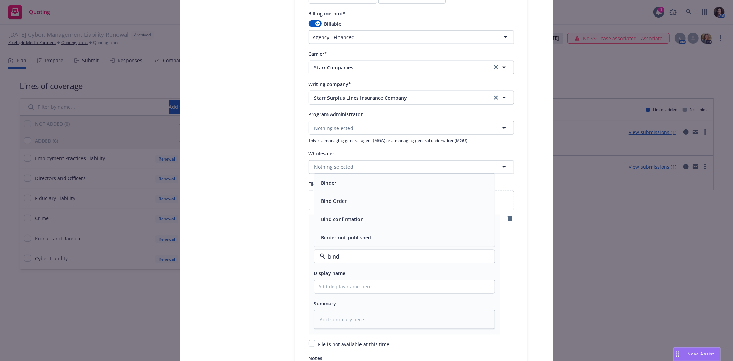
type input "binde"
click at [351, 218] on div "Binder" at bounding box center [405, 219] width 172 height 10
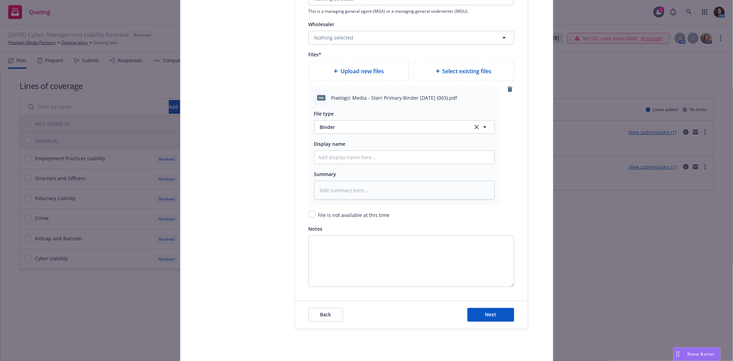
scroll to position [840, 0]
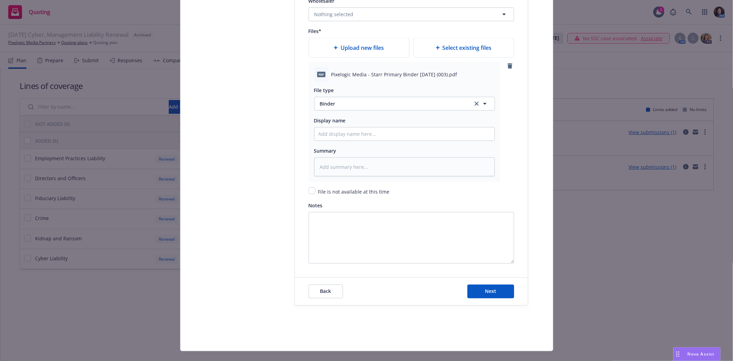
type textarea "x"
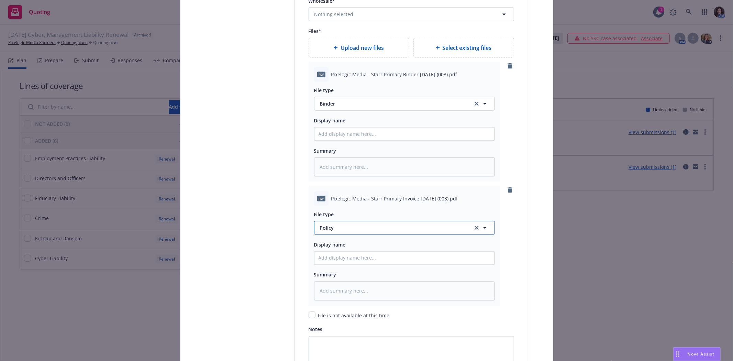
click at [370, 229] on span "Policy" at bounding box center [392, 227] width 145 height 7
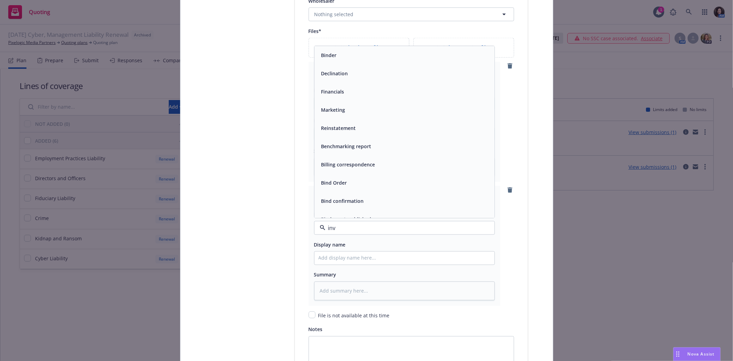
type input "invo"
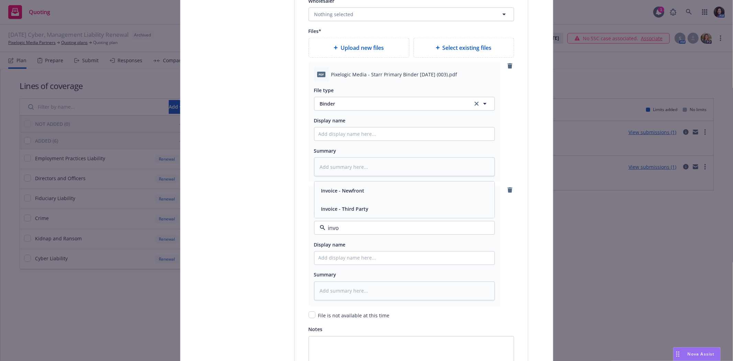
click at [398, 207] on div "Invoice - Third Party" at bounding box center [405, 209] width 172 height 10
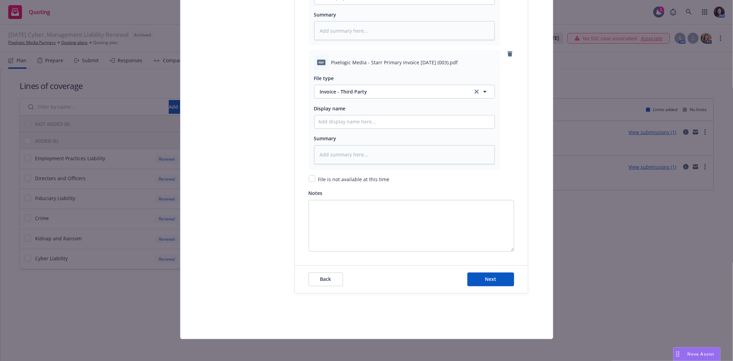
scroll to position [980, 0]
click at [487, 276] on span "Next" at bounding box center [490, 279] width 11 height 7
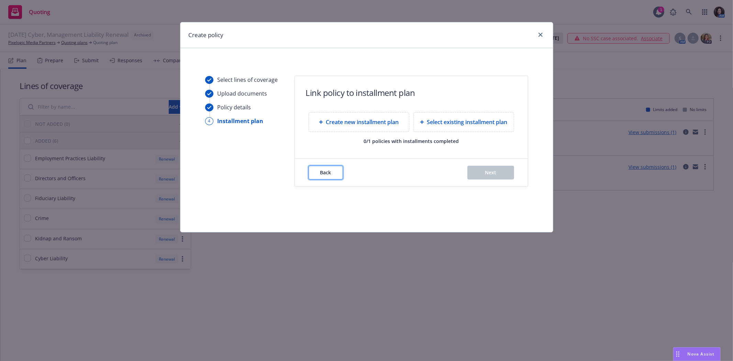
click at [332, 179] on button "Back" at bounding box center [326, 173] width 34 height 14
type textarea "x"
select select "12"
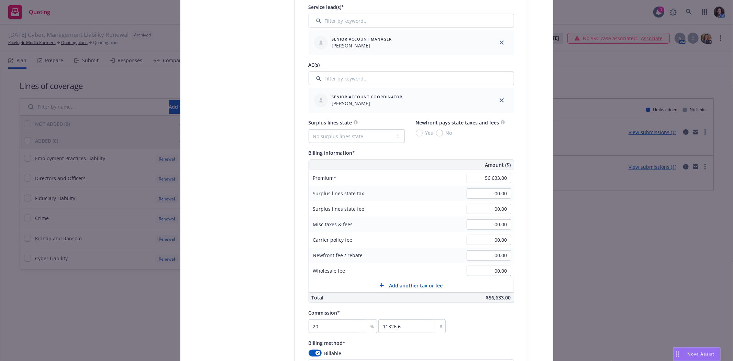
scroll to position [458, 0]
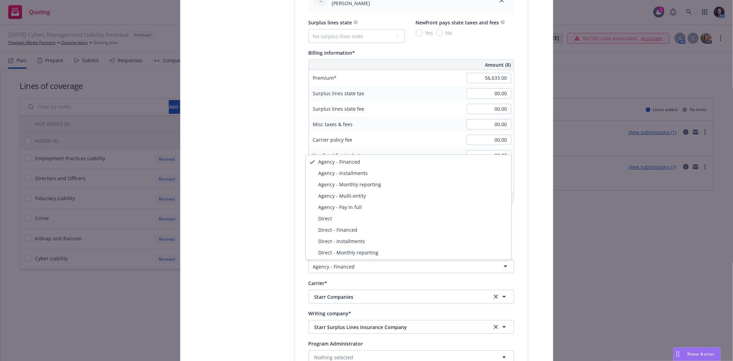
click at [395, 266] on html "Quoting 1 AM 08/10/25 Cyber, Management Liability Renewal Archived Pixelogic Me…" at bounding box center [366, 180] width 733 height 361
select select "AGENCY_PAY_IN_FULL"
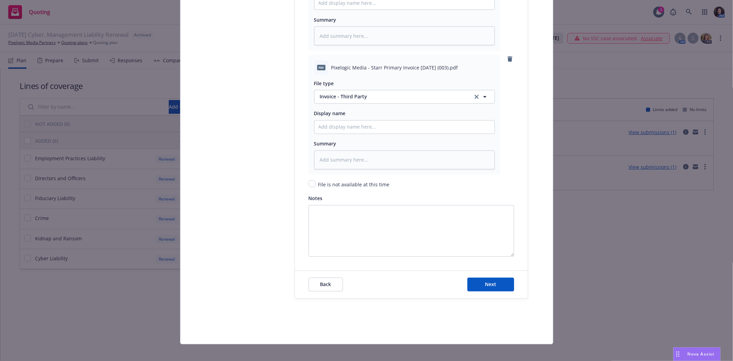
scroll to position [1012, 0]
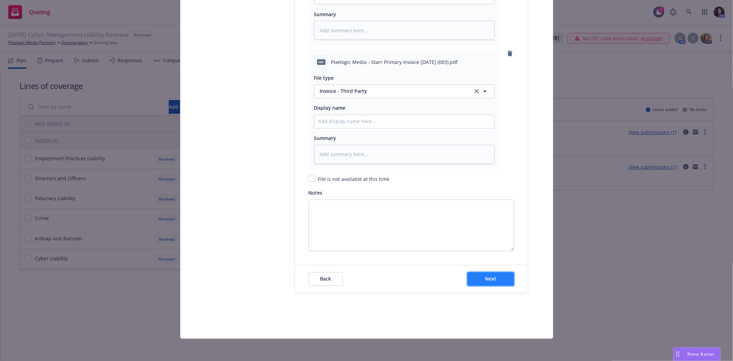
click at [494, 277] on button "Next" at bounding box center [491, 279] width 47 height 14
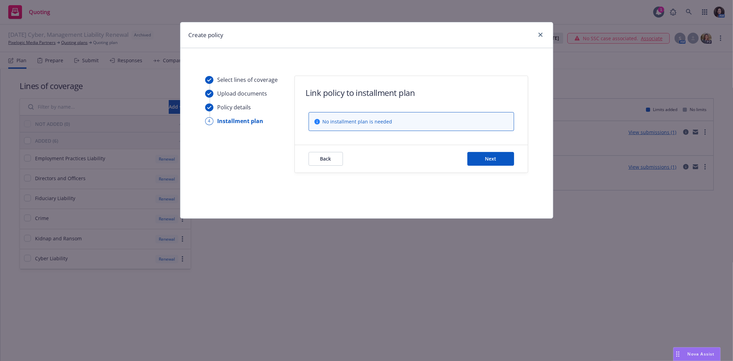
scroll to position [0, 0]
click at [504, 167] on div "Back Next" at bounding box center [411, 159] width 233 height 28
click at [504, 159] on button "Next" at bounding box center [491, 159] width 47 height 14
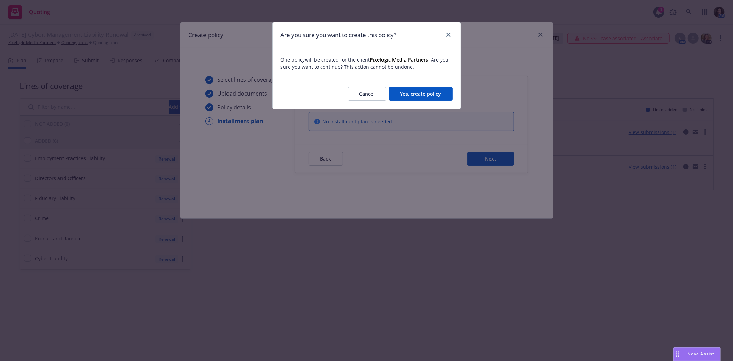
click at [365, 100] on button "Cancel" at bounding box center [367, 94] width 38 height 14
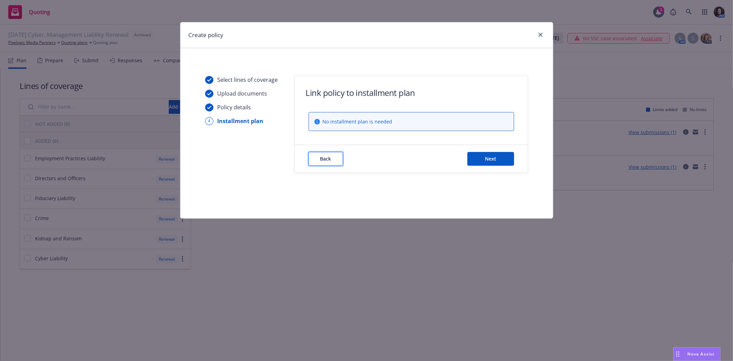
click at [324, 159] on span "Back" at bounding box center [325, 158] width 11 height 7
type textarea "x"
select select "12"
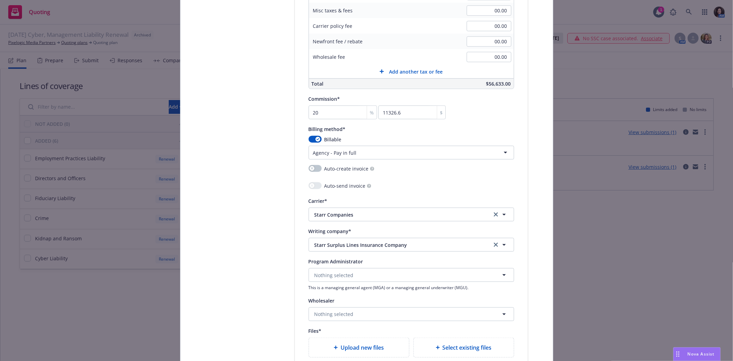
scroll to position [573, 0]
click at [379, 152] on html "Quoting 1 AM 08/10/25 Cyber, Management Liability Renewal Archived Pixelogic Me…" at bounding box center [366, 180] width 733 height 361
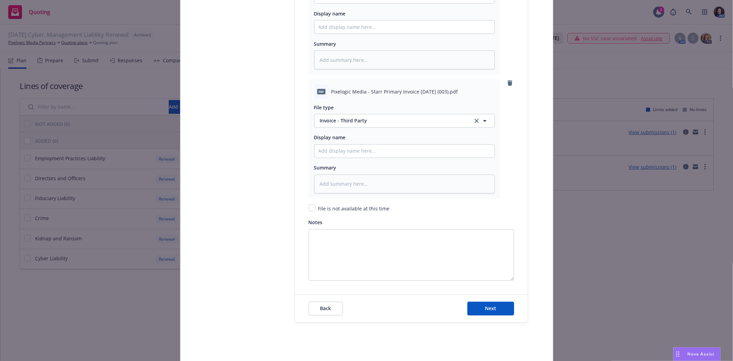
scroll to position [1012, 0]
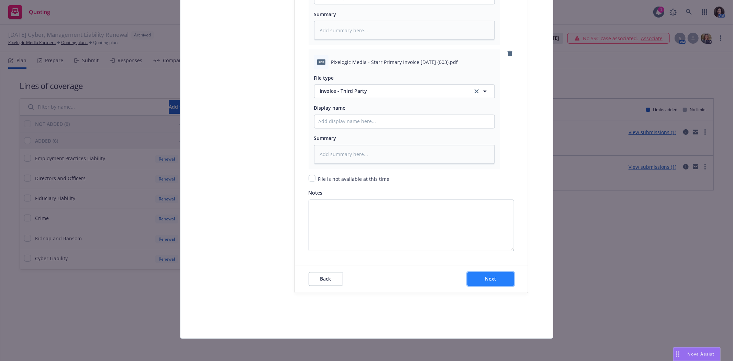
click at [485, 281] on span "Next" at bounding box center [490, 279] width 11 height 7
type textarea "x"
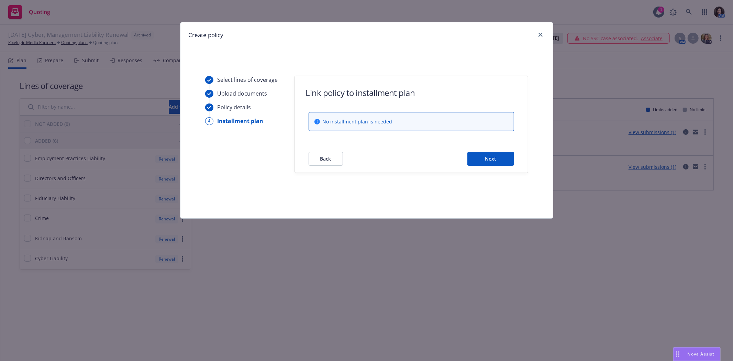
drag, startPoint x: 486, startPoint y: 147, endPoint x: 484, endPoint y: 155, distance: 8.6
click at [486, 147] on div "Back Next" at bounding box center [411, 159] width 233 height 28
click at [484, 155] on button "Next" at bounding box center [491, 159] width 47 height 14
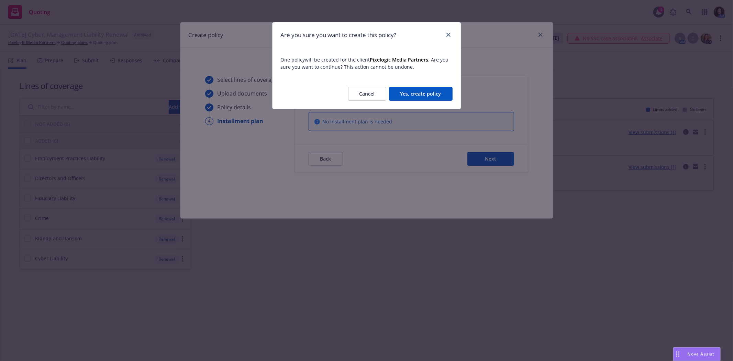
click at [437, 95] on button "Yes, create policy" at bounding box center [421, 94] width 64 height 14
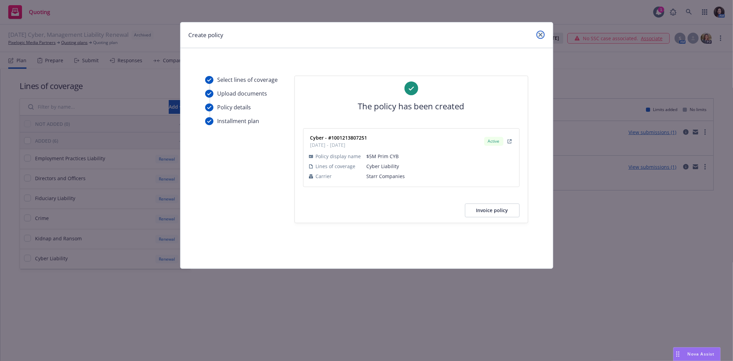
click at [541, 34] on icon "close" at bounding box center [541, 35] width 4 height 4
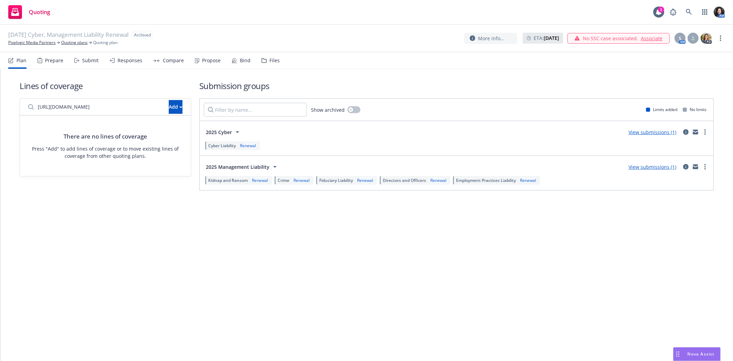
type input "https://dash.newfront.com/quoting/780a35d2-9d96-448c-8ebb-5919b7f11005/submit"
click at [131, 92] on div "Lines of coverage https://dash.newfront.com/quoting/780a35d2-9d96-448c-8ebb-591…" at bounding box center [106, 135] width 172 height 110
click at [163, 98] on div "https://dash.newfront.com/quoting/780a35d2-9d96-448c-8ebb-5919b7f11005/submit A…" at bounding box center [106, 137] width 172 height 78
click at [169, 112] on div "Add" at bounding box center [176, 106] width 14 height 13
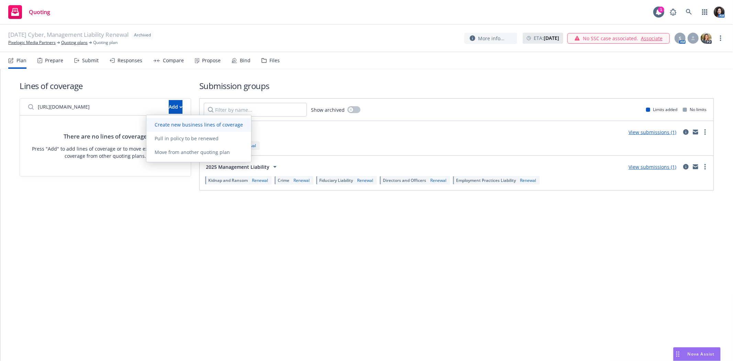
click at [160, 123] on span "Create new business lines of coverage" at bounding box center [198, 124] width 105 height 7
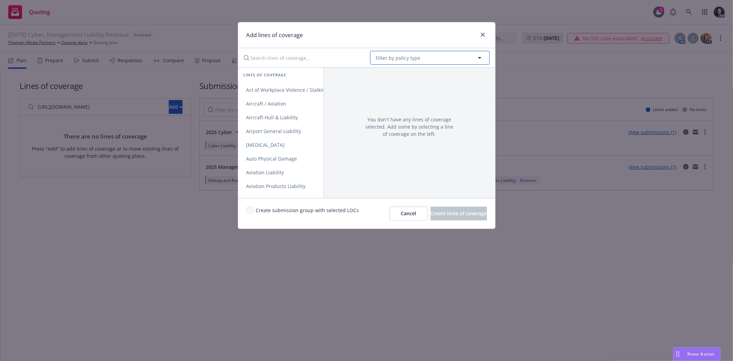
click at [441, 59] on button "Filter by policy type" at bounding box center [430, 58] width 120 height 14
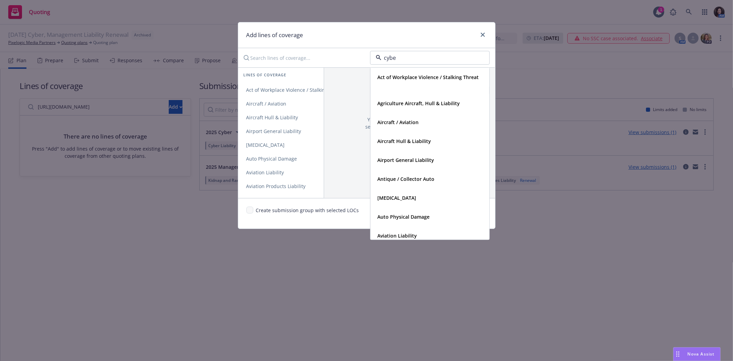
type input "cyber"
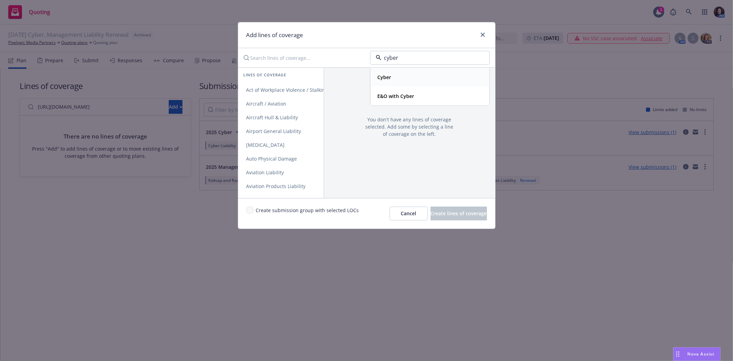
click at [408, 79] on div "Cyber" at bounding box center [430, 77] width 110 height 10
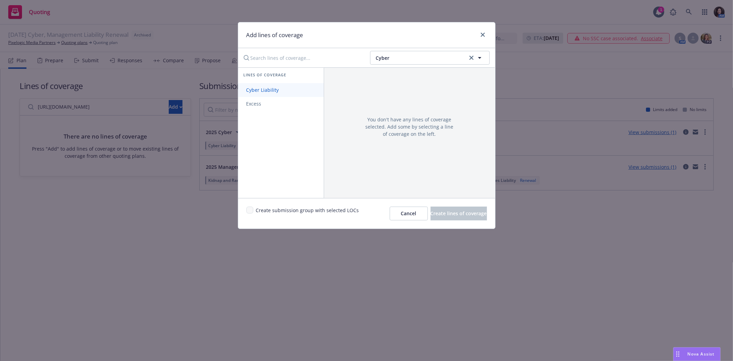
click at [242, 95] on link "Cyber Liability" at bounding box center [281, 90] width 86 height 14
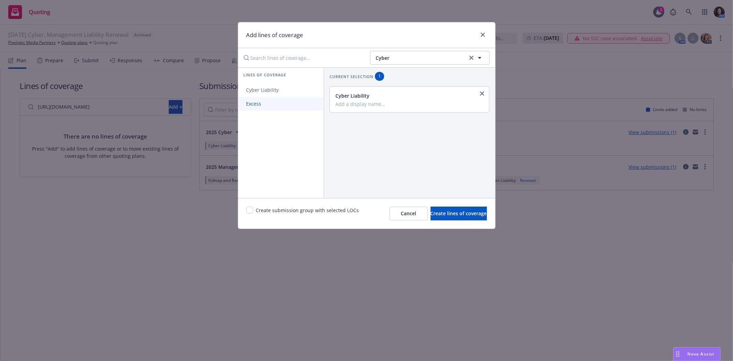
click at [252, 101] on span "Excess" at bounding box center [254, 103] width 32 height 7
click at [480, 121] on icon "close" at bounding box center [482, 121] width 4 height 4
click at [462, 212] on span "Create lines of coverage" at bounding box center [459, 213] width 56 height 7
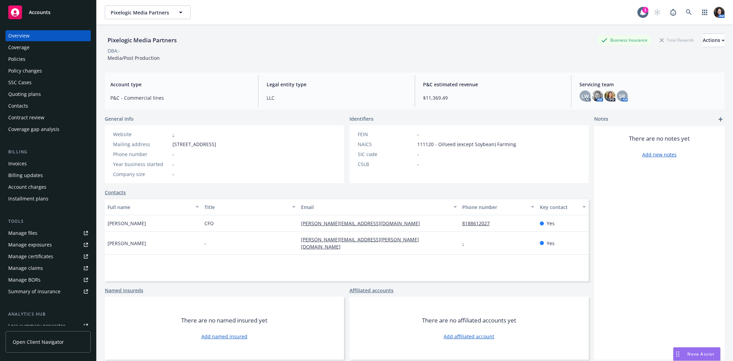
click at [23, 60] on div "Policies" at bounding box center [16, 59] width 17 height 11
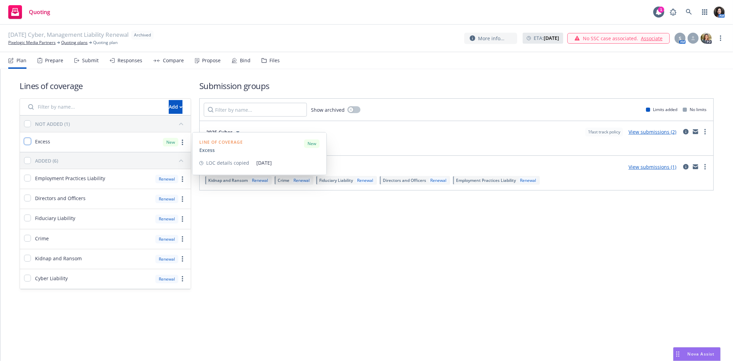
click at [29, 142] on input "checkbox" at bounding box center [27, 141] width 7 height 7
checkbox input "true"
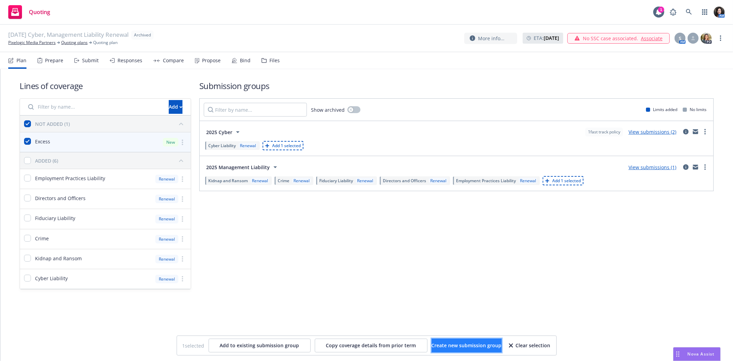
click at [473, 344] on span "Create new submission group" at bounding box center [467, 345] width 70 height 7
checkbox input "false"
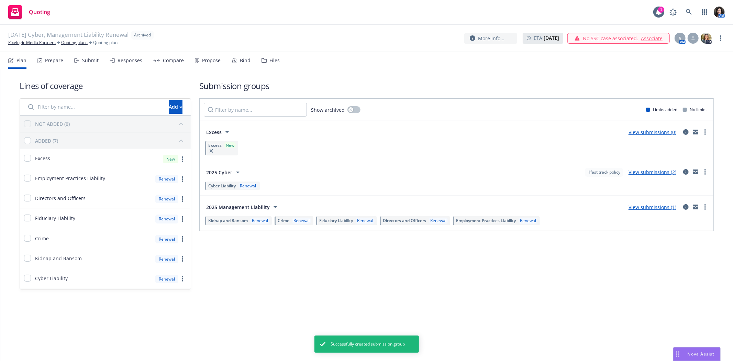
click at [213, 132] on span "Excess" at bounding box center [213, 132] width 15 height 7
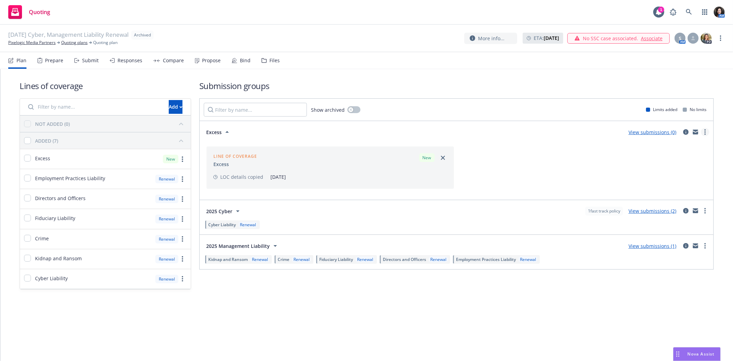
click at [707, 130] on link "more" at bounding box center [705, 132] width 8 height 8
click at [688, 147] on span "View more details" at bounding box center [665, 148] width 57 height 7
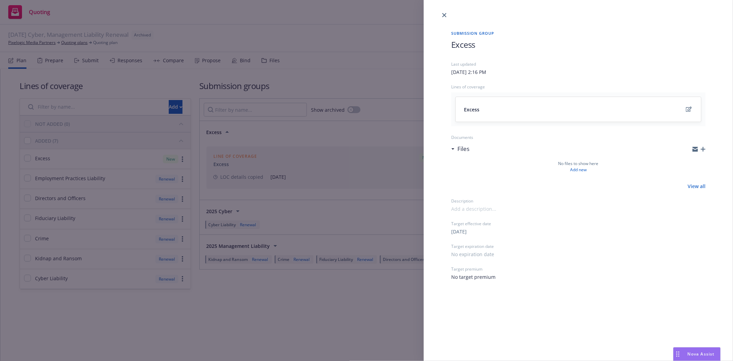
click at [513, 39] on h1 "Excess" at bounding box center [578, 44] width 254 height 11
click at [510, 42] on h1 "Excess" at bounding box center [578, 44] width 254 height 11
drag, startPoint x: 505, startPoint y: 42, endPoint x: 500, endPoint y: 45, distance: 5.7
click at [504, 43] on h1 "Excess" at bounding box center [578, 44] width 254 height 11
drag, startPoint x: 493, startPoint y: 45, endPoint x: 471, endPoint y: 50, distance: 22.5
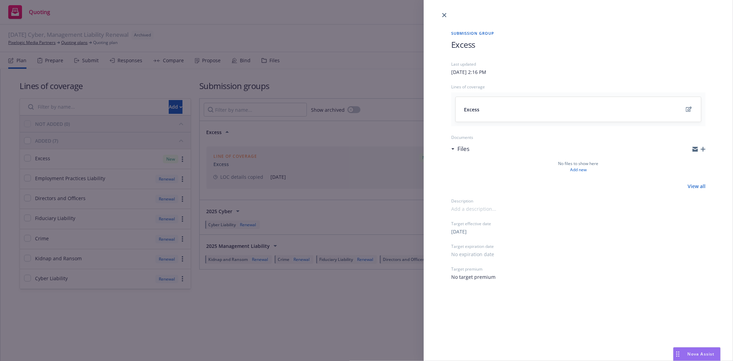
click at [493, 45] on h1 "Excess" at bounding box center [578, 44] width 254 height 11
click at [489, 45] on h1 "Excess" at bounding box center [578, 44] width 254 height 11
click at [468, 47] on span "Excess" at bounding box center [463, 44] width 24 height 11
click at [481, 44] on h1 "Excess" at bounding box center [578, 44] width 254 height 11
click at [479, 42] on h1 "Excess" at bounding box center [578, 44] width 254 height 11
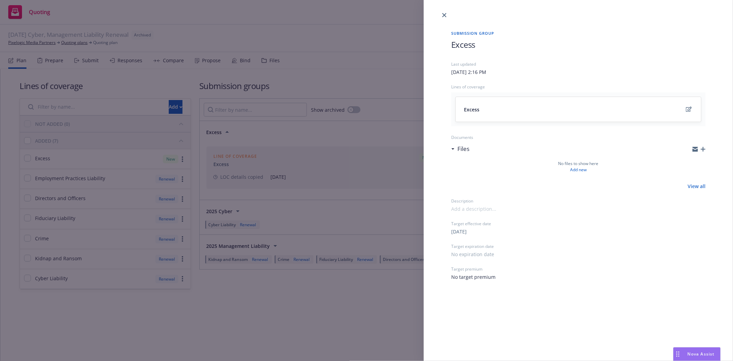
click at [479, 44] on h1 "Excess" at bounding box center [578, 44] width 254 height 11
click at [465, 46] on span "Excess" at bounding box center [463, 44] width 24 height 11
click at [446, 50] on div "Submission group Excess Last updated Wednesday, August 13, 2025 at 2:16 PM Line…" at bounding box center [578, 155] width 276 height 272
click at [444, 15] on icon "close" at bounding box center [445, 15] width 4 height 4
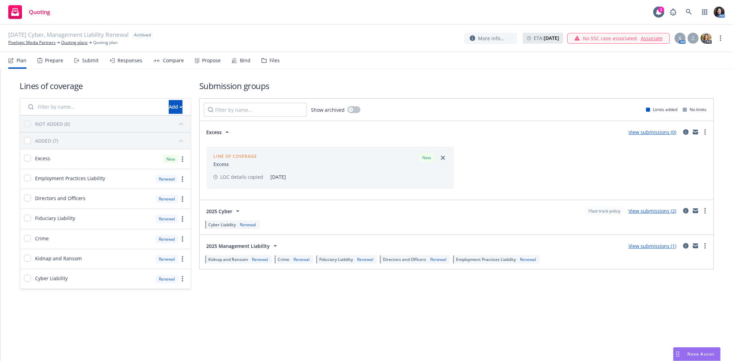
click at [565, 148] on div "Line of coverage Excess New LOC details copied 08/13/2025" at bounding box center [457, 168] width 506 height 48
click at [705, 131] on icon "more" at bounding box center [705, 132] width 1 height 6
click at [681, 148] on span "View more details" at bounding box center [665, 148] width 57 height 7
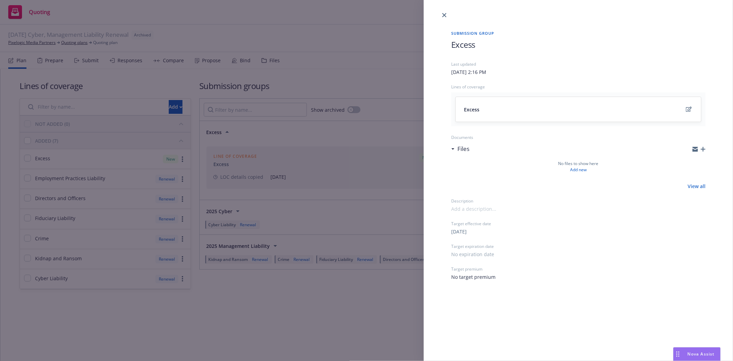
click at [560, 48] on h1 "Excess" at bounding box center [578, 44] width 254 height 11
click at [485, 46] on h1 "Excess" at bounding box center [578, 44] width 254 height 11
click at [448, 12] on div at bounding box center [578, 9] width 309 height 19
click at [445, 12] on link "close" at bounding box center [444, 15] width 8 height 8
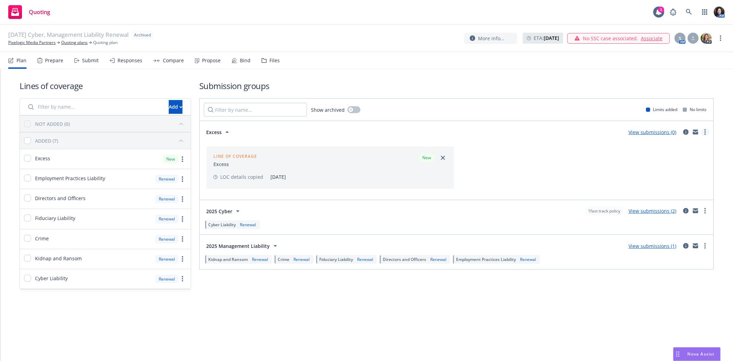
click at [704, 132] on link "more" at bounding box center [705, 132] width 8 height 8
click at [671, 217] on span "Create policy (fast track)" at bounding box center [673, 217] width 72 height 7
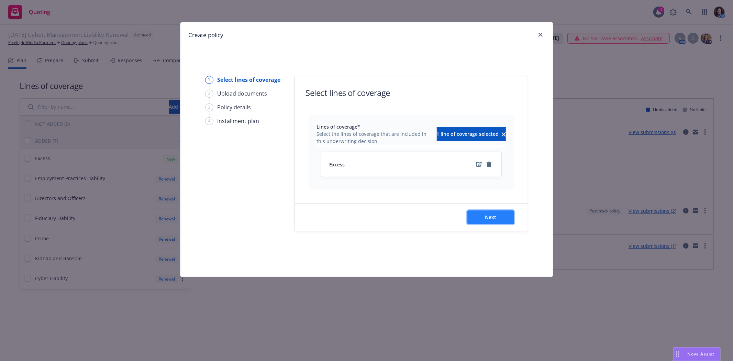
click at [483, 214] on button "Next" at bounding box center [491, 217] width 47 height 14
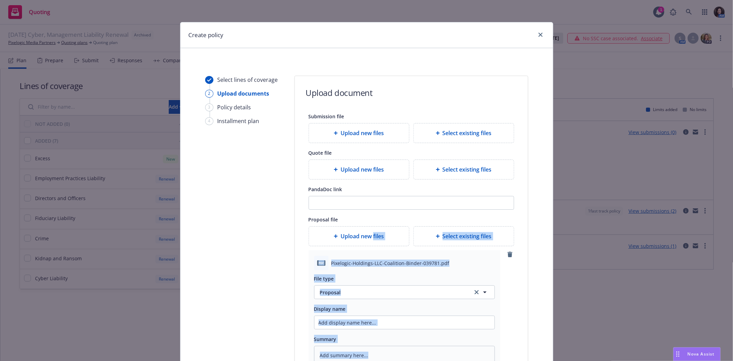
drag, startPoint x: 371, startPoint y: 243, endPoint x: 604, endPoint y: 308, distance: 242.3
click at [604, 308] on div "Create policy Select lines of coverage 2 Upload documents 3 Policy details 4 In…" at bounding box center [366, 180] width 733 height 361
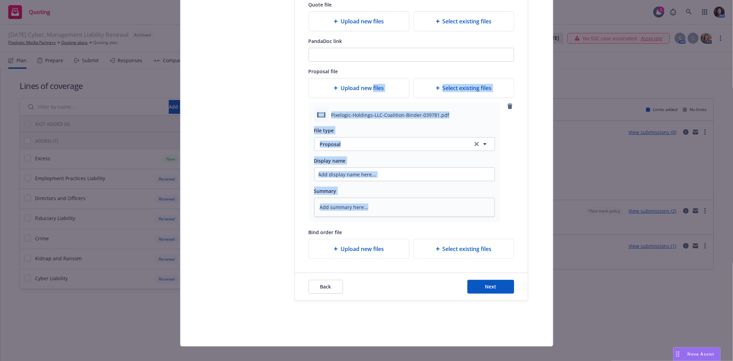
scroll to position [153, 0]
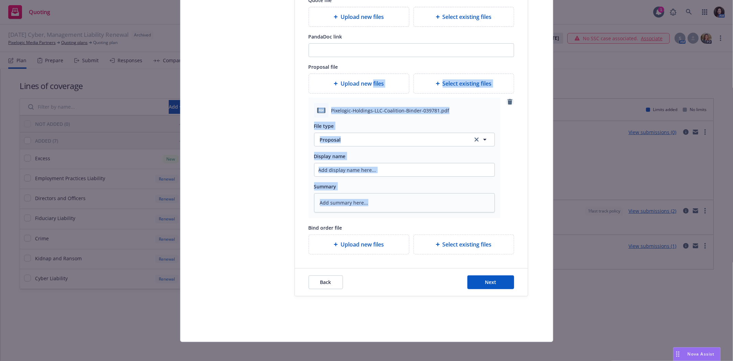
click at [508, 103] on icon "remove" at bounding box center [511, 102] width 6 height 6
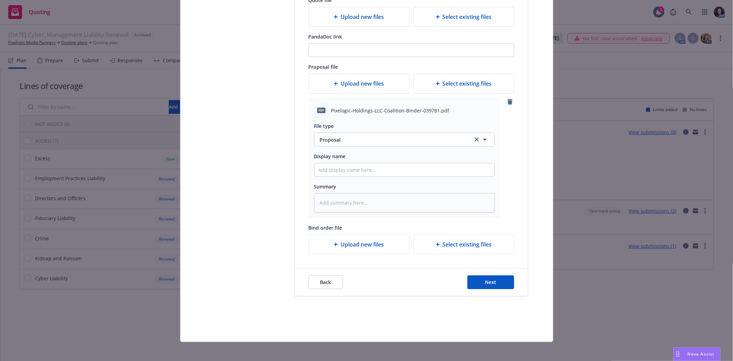
scroll to position [32, 0]
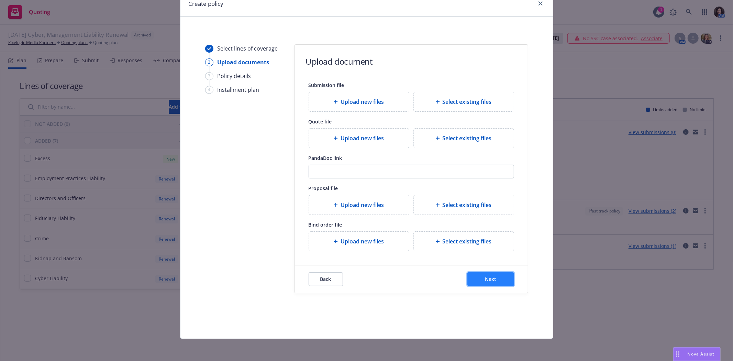
click at [485, 279] on span "Next" at bounding box center [490, 279] width 11 height 7
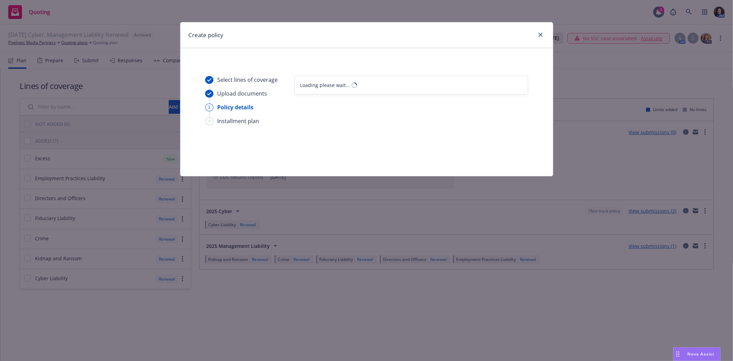
scroll to position [0, 0]
select select "12"
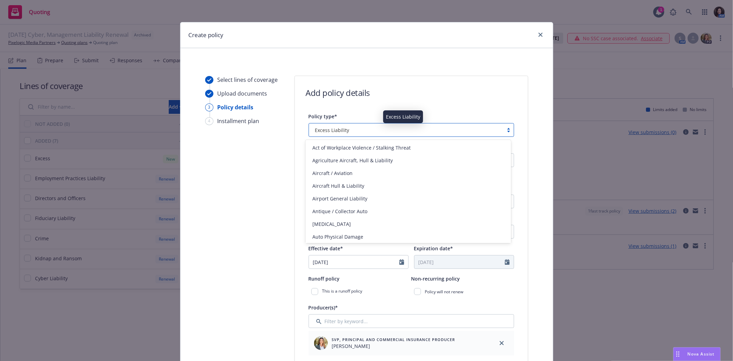
click at [344, 132] on span "Excess Liability" at bounding box center [332, 130] width 34 height 7
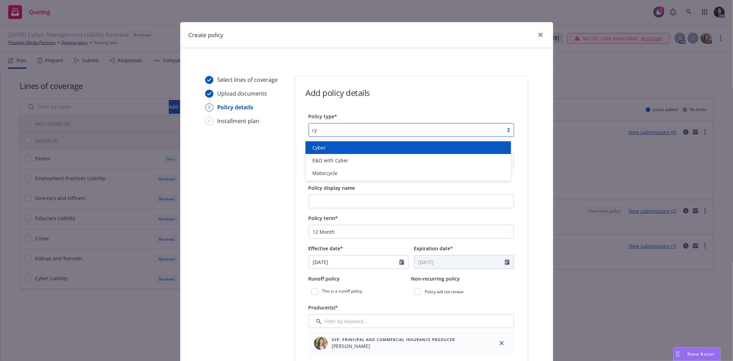
type input "cyb"
click at [341, 145] on div "Cyber" at bounding box center [408, 147] width 197 height 7
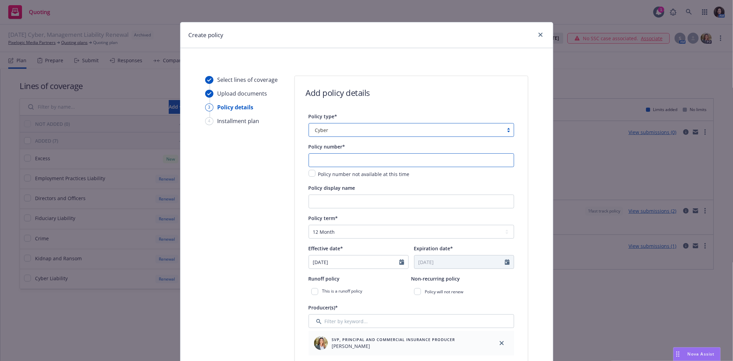
click at [330, 163] on input "text" at bounding box center [412, 160] width 206 height 14
click at [324, 201] on input "Policy display name" at bounding box center [412, 202] width 206 height 14
type input "$5M XS CYB"
click at [342, 162] on input "text" at bounding box center [412, 160] width 206 height 14
click at [356, 168] on div "Policy number not available at this time" at bounding box center [412, 165] width 206 height 25
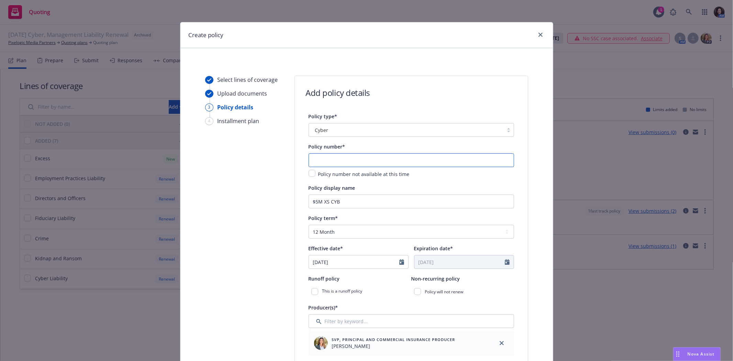
click at [356, 163] on input "text" at bounding box center [412, 160] width 206 height 14
click at [318, 165] on input "text" at bounding box center [412, 160] width 206 height 14
type input "c"
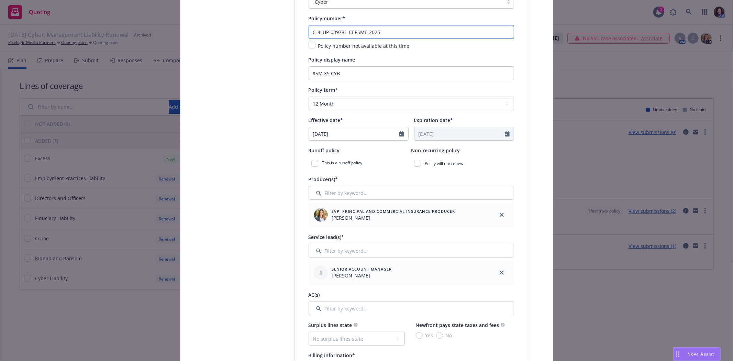
scroll to position [191, 0]
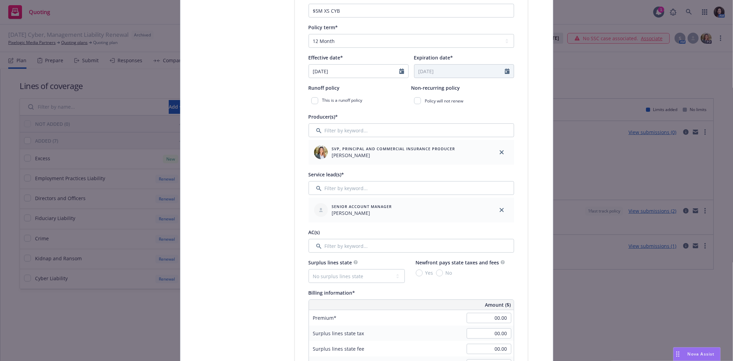
type input "C-4LUP-039781-CEPSME-2025"
click at [377, 243] on input "Filter by keyword..." at bounding box center [412, 246] width 206 height 14
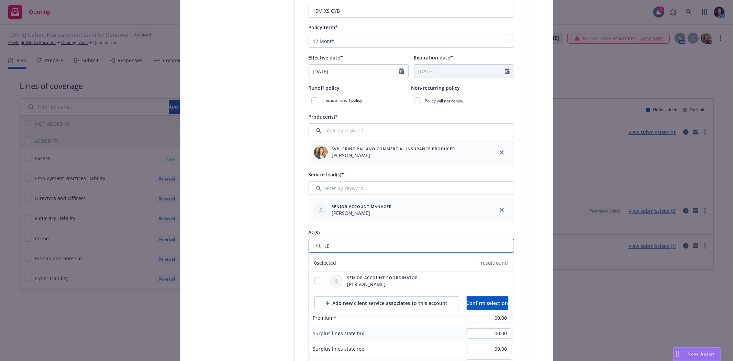
type input "LE"
click at [363, 189] on input "Filter by keyword..." at bounding box center [412, 188] width 206 height 14
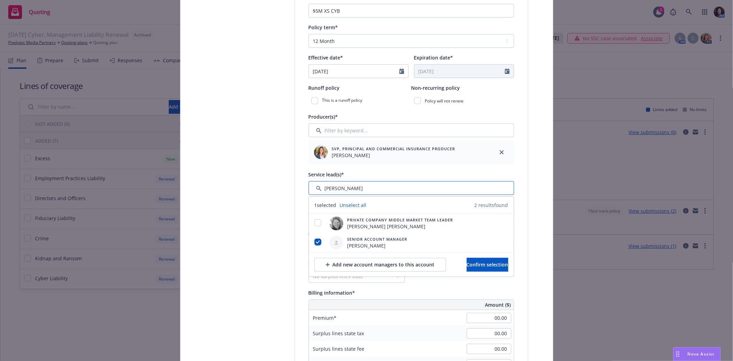
type input "JENNIFER"
click at [335, 256] on div "Add new account managers to this account Confirm selection" at bounding box center [411, 264] width 205 height 24
click at [335, 260] on div "Add new account managers to this account" at bounding box center [380, 264] width 109 height 13
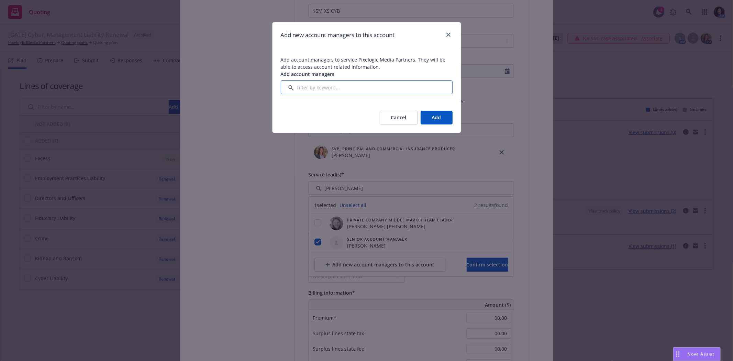
click at [351, 87] on input "Filter by keyword..." at bounding box center [367, 87] width 172 height 14
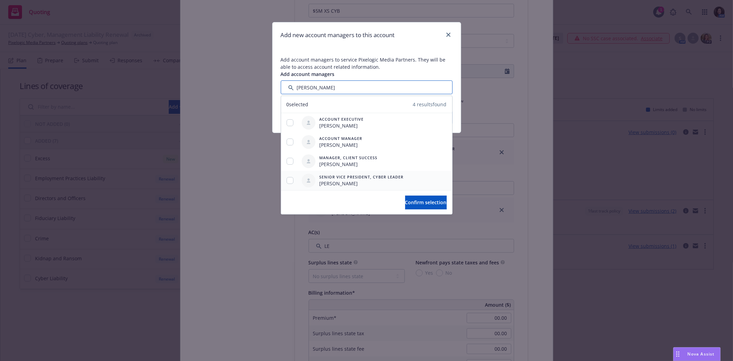
type input "JENNIFE"
click at [344, 183] on span "[PERSON_NAME]" at bounding box center [362, 183] width 84 height 7
click at [286, 181] on div at bounding box center [290, 180] width 18 height 7
click at [291, 180] on input "checkbox" at bounding box center [290, 180] width 7 height 7
checkbox input "true"
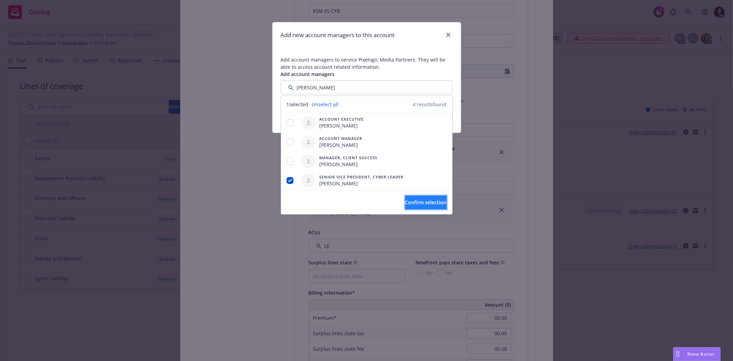
click at [405, 198] on button "Confirm selection" at bounding box center [426, 203] width 42 height 14
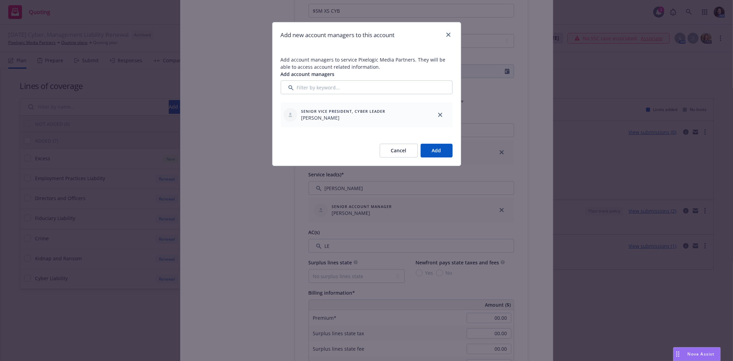
click at [432, 150] on button "Add" at bounding box center [437, 151] width 32 height 14
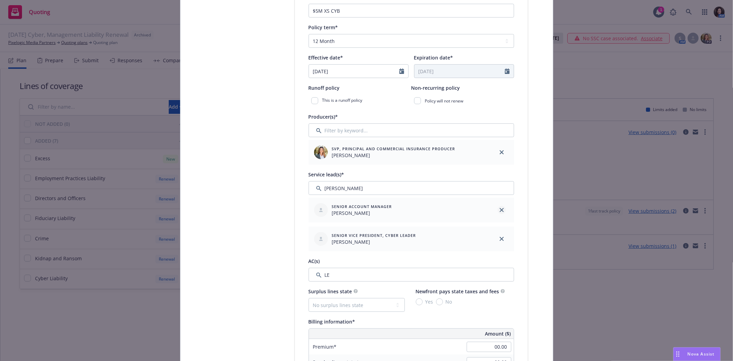
click at [501, 210] on link "close" at bounding box center [502, 210] width 8 height 8
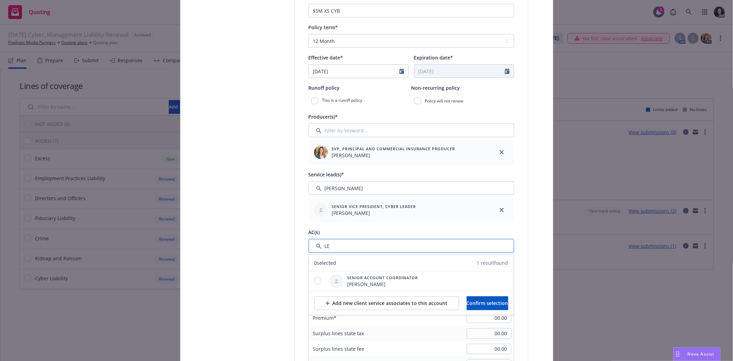
drag, startPoint x: 344, startPoint y: 249, endPoint x: 302, endPoint y: 249, distance: 42.3
type input "DANNY"
click at [332, 301] on div "Add new client service associates to this account" at bounding box center [387, 303] width 122 height 13
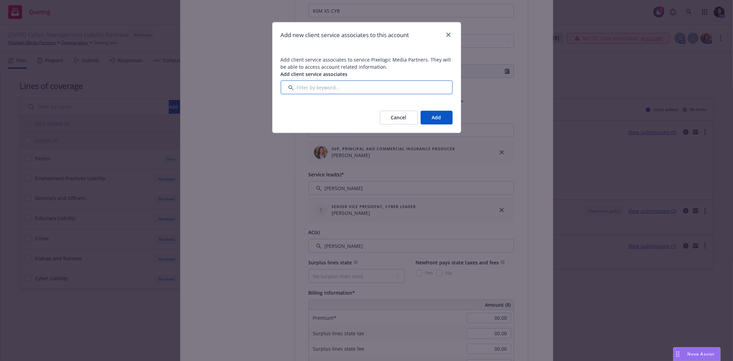
click at [347, 90] on input "Filter by keyword..." at bounding box center [367, 87] width 172 height 14
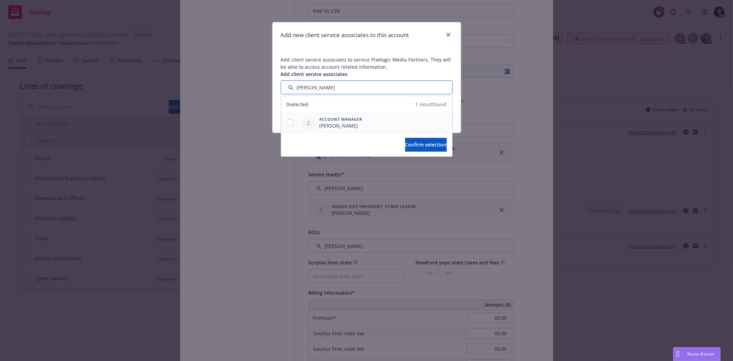
type input "DANNY"
click at [289, 121] on input "checkbox" at bounding box center [290, 122] width 7 height 7
checkbox input "true"
click at [405, 143] on span "Confirm selection" at bounding box center [426, 144] width 42 height 7
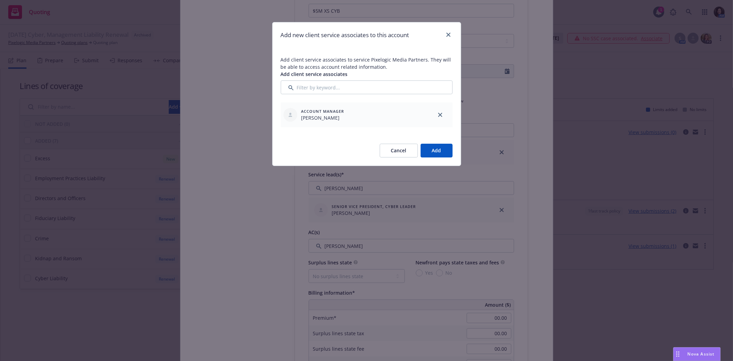
click at [401, 144] on button "Cancel" at bounding box center [399, 151] width 38 height 14
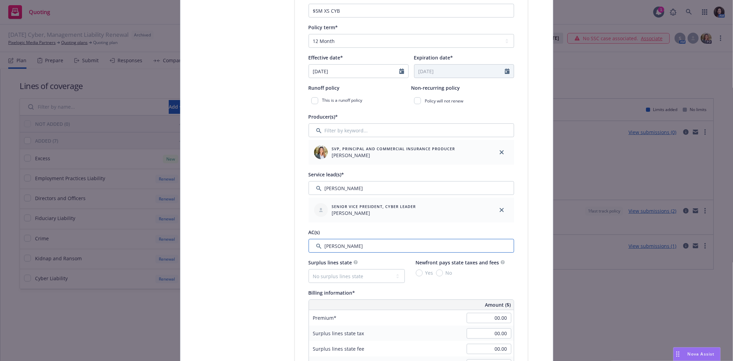
click at [367, 241] on input "Filter by keyword..." at bounding box center [412, 246] width 206 height 14
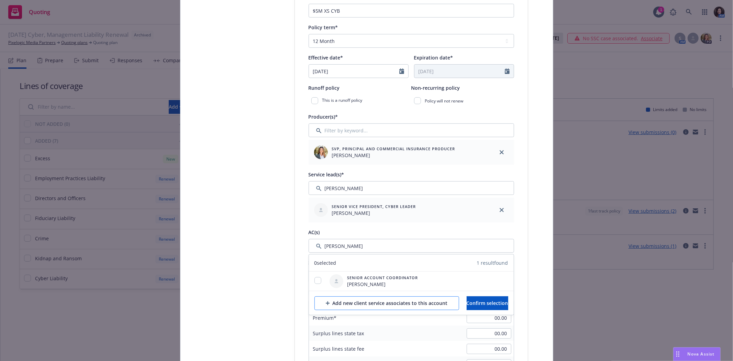
click at [350, 297] on div "Add new client service associates to this account Confirm selection" at bounding box center [411, 303] width 205 height 24
click at [347, 301] on div "Add new client service associates to this account" at bounding box center [387, 303] width 122 height 13
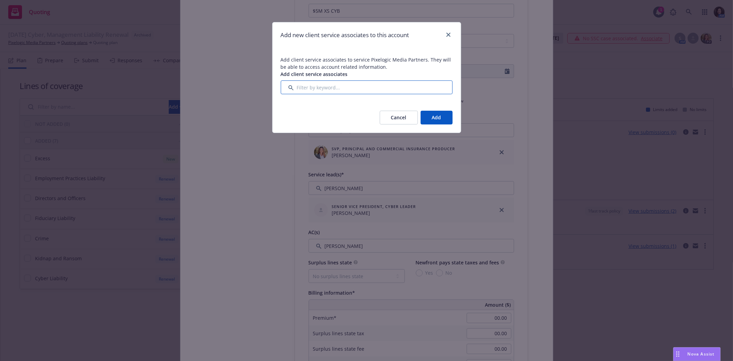
click at [314, 80] on div "Add client service associates" at bounding box center [367, 82] width 172 height 24
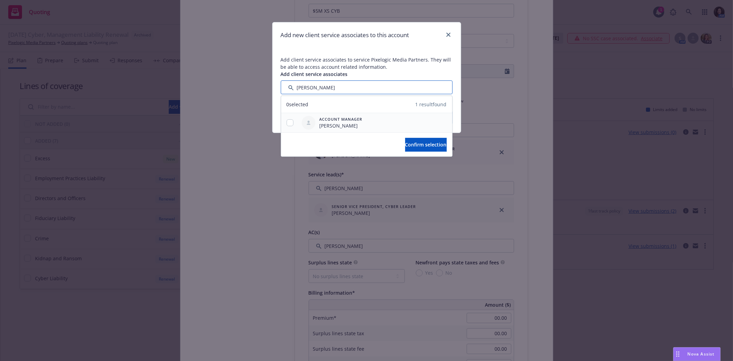
type input "DANNY"
click at [292, 124] on input "checkbox" at bounding box center [290, 122] width 7 height 7
checkbox input "true"
click at [434, 140] on button "Confirm selection" at bounding box center [426, 145] width 42 height 14
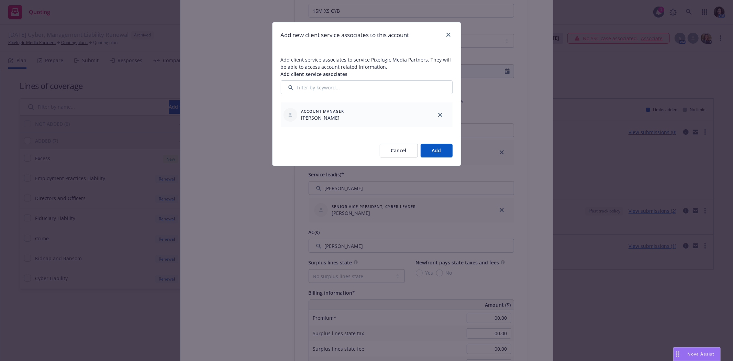
click at [436, 153] on button "Add" at bounding box center [437, 151] width 32 height 14
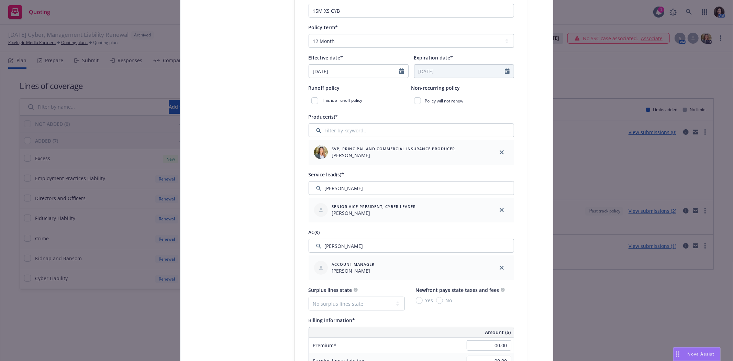
click at [408, 275] on div "Account Manager Daniel Burke" at bounding box center [399, 267] width 175 height 19
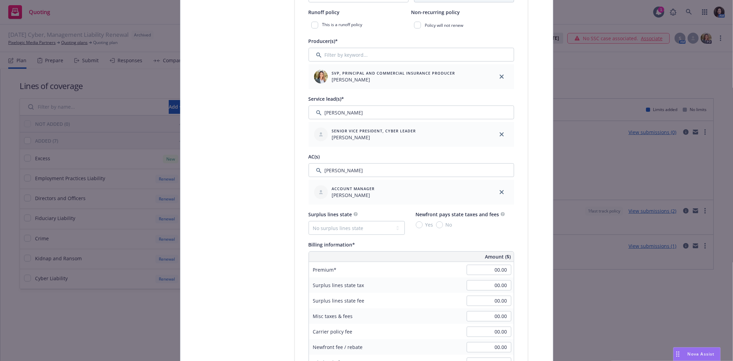
scroll to position [267, 0]
click at [409, 275] on div "Premium" at bounding box center [360, 268] width 103 height 15
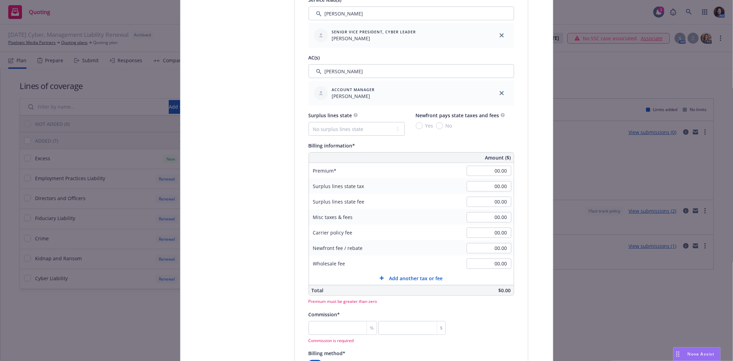
scroll to position [382, 0]
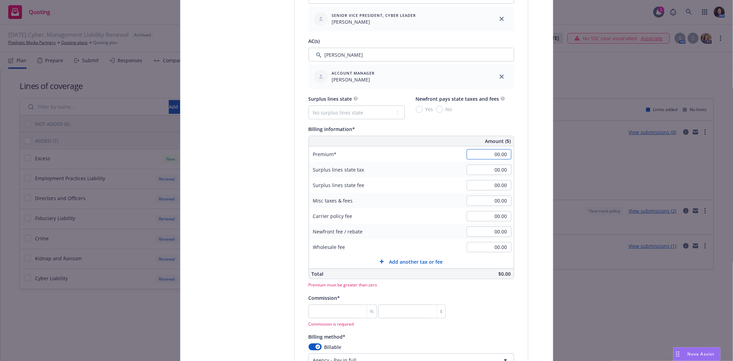
click at [479, 156] on input "00.00" at bounding box center [489, 154] width 45 height 10
click at [480, 156] on input "00.00" at bounding box center [489, 154] width 45 height 10
type input "39,360.00"
click at [344, 313] on div "% $ Commission is required" at bounding box center [378, 307] width 138 height 22
type input "5"
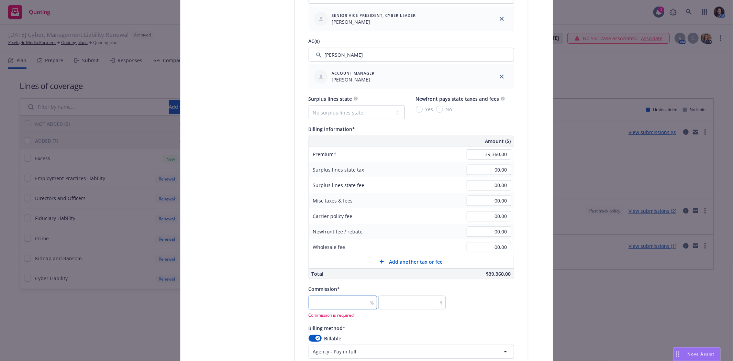
type input "1968"
drag, startPoint x: 331, startPoint y: 303, endPoint x: 294, endPoint y: 305, distance: 36.9
click at [295, 305] on div "Policy type* Cyber Policy number* C-4LUP-039781-CEPSME-2025 Policy number not a…" at bounding box center [411, 197] width 233 height 934
type input "1"
type input "393.6"
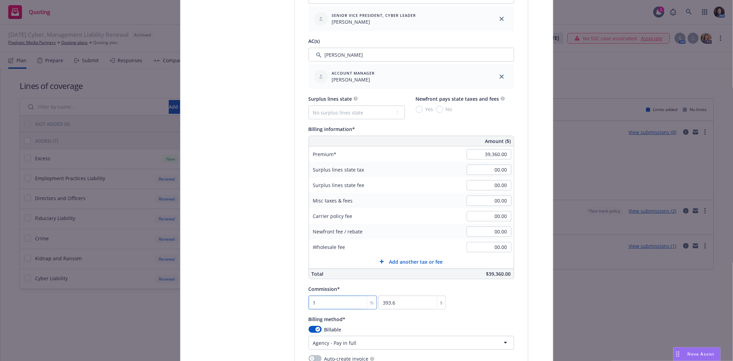
type input "12"
type input "4723.2"
type input "1"
type input "393.6"
type input "0"
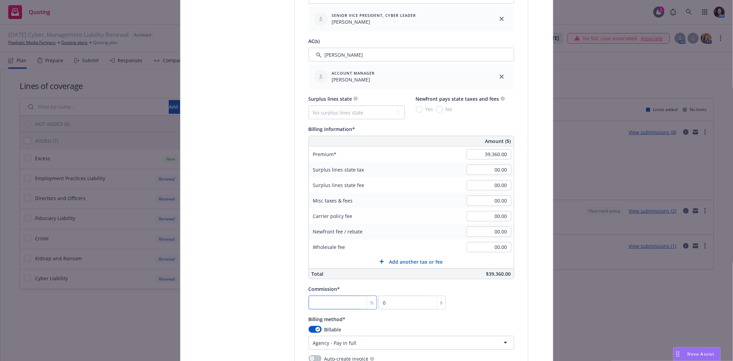
type input "1"
type input "393.6"
type input "15"
type input "5904"
type input "15"
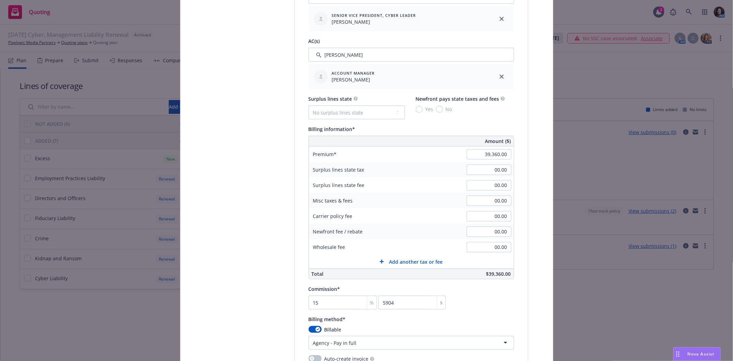
click at [501, 297] on div "Commission* 15 % 5904 $" at bounding box center [412, 297] width 206 height 25
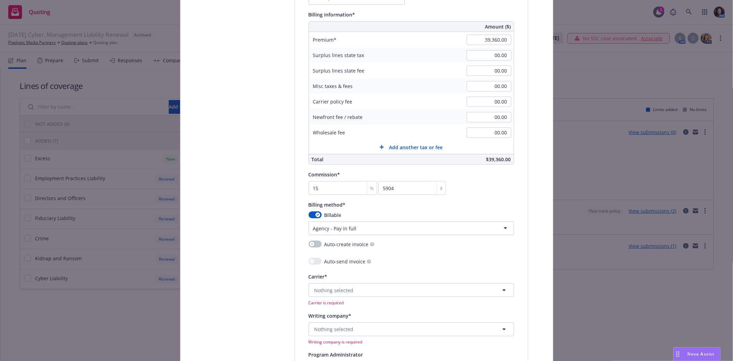
scroll to position [535, 0]
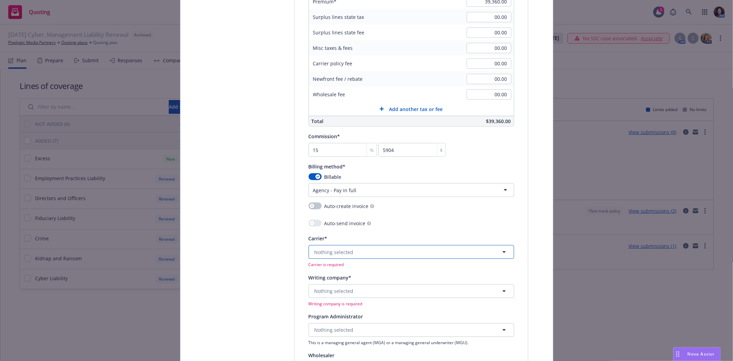
click at [362, 257] on button "Nothing selected" at bounding box center [412, 252] width 206 height 14
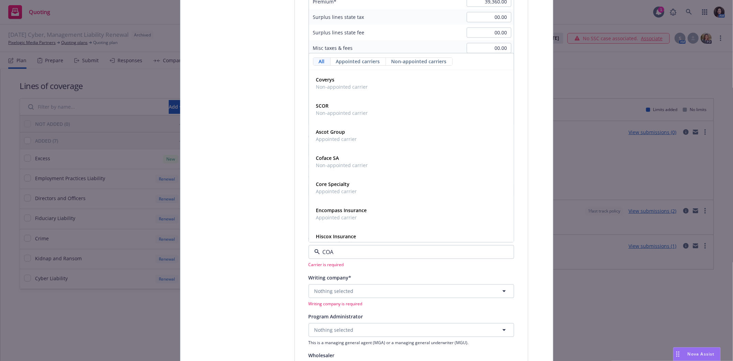
type input "COAL"
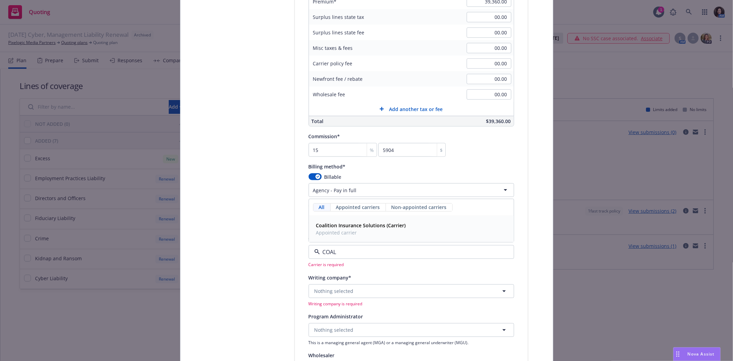
click at [368, 231] on span "Appointed carrier" at bounding box center [361, 232] width 90 height 7
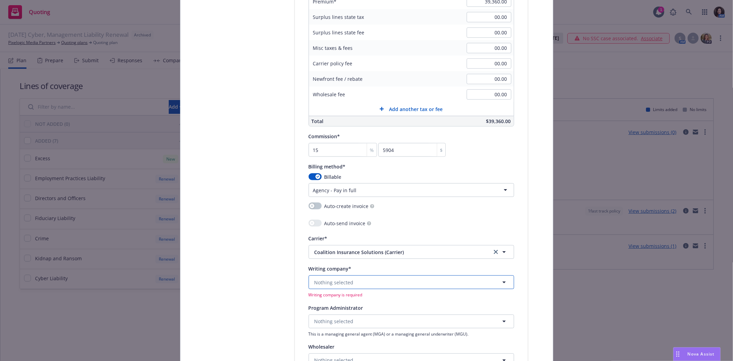
click at [339, 285] on span "Nothing selected" at bounding box center [334, 282] width 39 height 7
click at [338, 325] on span "Nothing selected" at bounding box center [334, 321] width 39 height 7
click at [338, 325] on input at bounding box center [410, 321] width 180 height 8
drag, startPoint x: 343, startPoint y: 304, endPoint x: 569, endPoint y: 301, distance: 225.9
click at [568, 302] on div "Create policy Select lines of coverage Upload documents 3 Policy details 4 Inst…" at bounding box center [366, 180] width 733 height 361
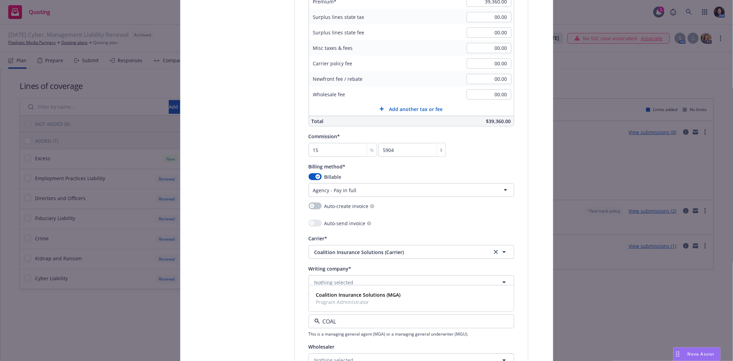
type input "COAL"
click at [569, 301] on div "Create policy Select lines of coverage Upload documents 3 Policy details 4 Inst…" at bounding box center [366, 180] width 733 height 361
click at [329, 282] on span "Nothing selected" at bounding box center [334, 282] width 39 height 7
click at [337, 309] on span "Domestic - 29530" at bounding box center [350, 308] width 69 height 7
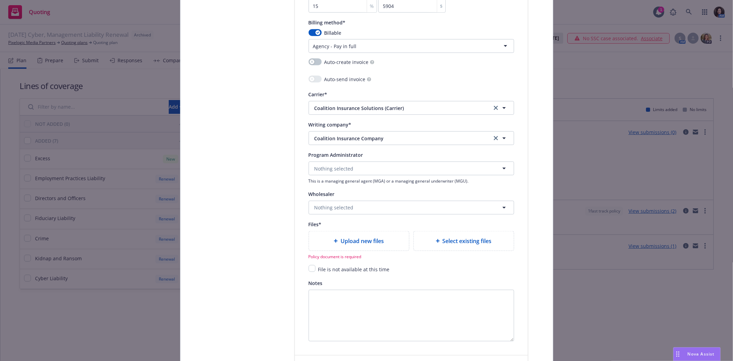
scroll to position [688, 0]
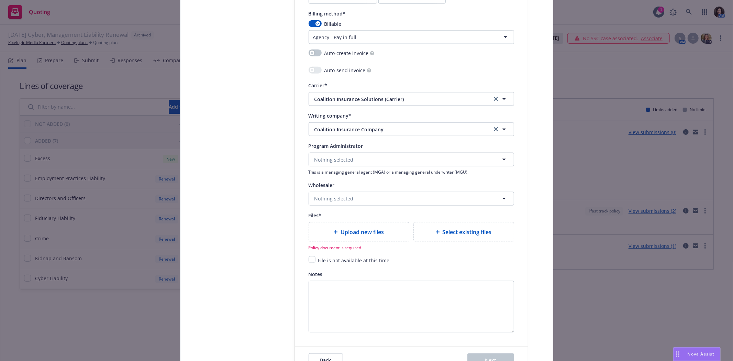
type textarea "x"
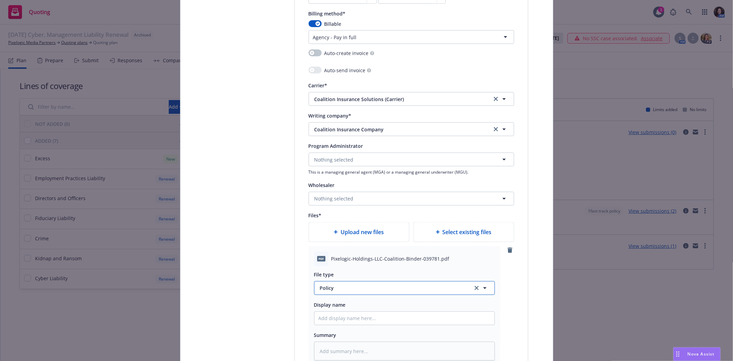
click at [335, 287] on span "Policy" at bounding box center [392, 287] width 145 height 7
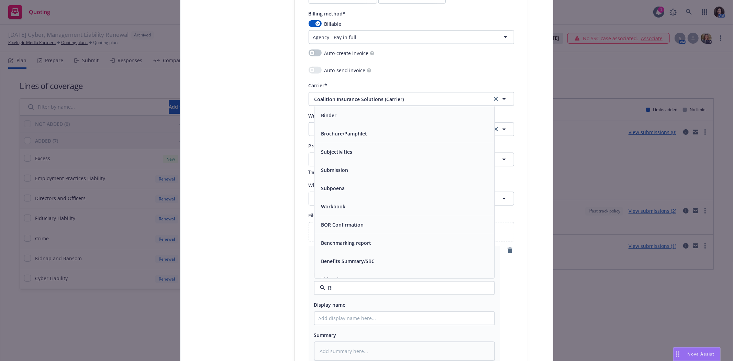
type input "BIN"
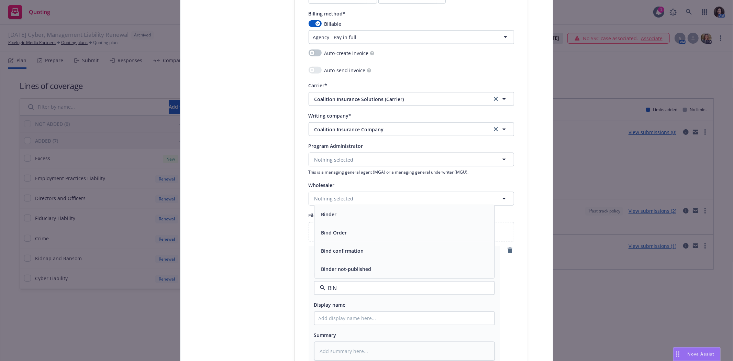
click at [334, 211] on div "Binder" at bounding box center [405, 214] width 180 height 18
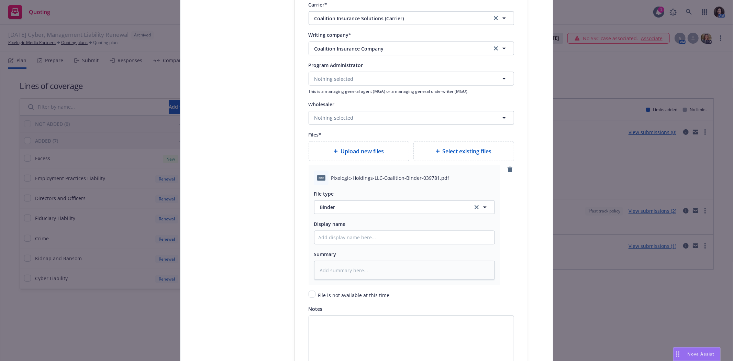
scroll to position [840, 0]
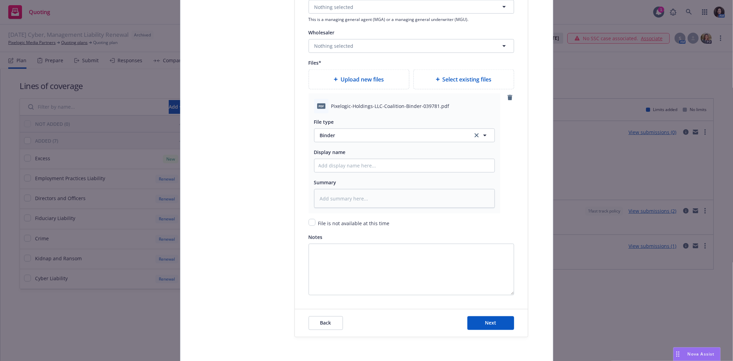
type textarea "x"
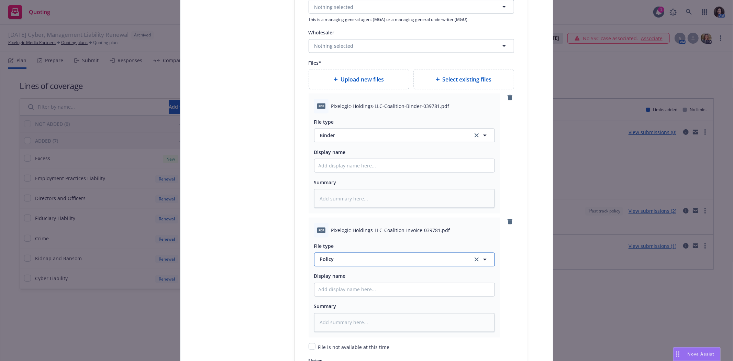
click at [358, 263] on span "Policy" at bounding box center [392, 259] width 145 height 7
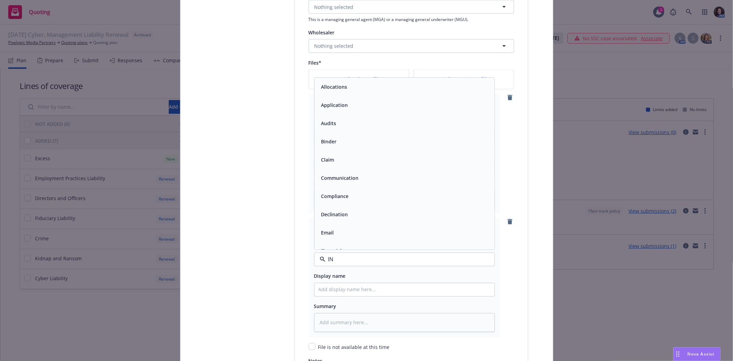
type input "INV"
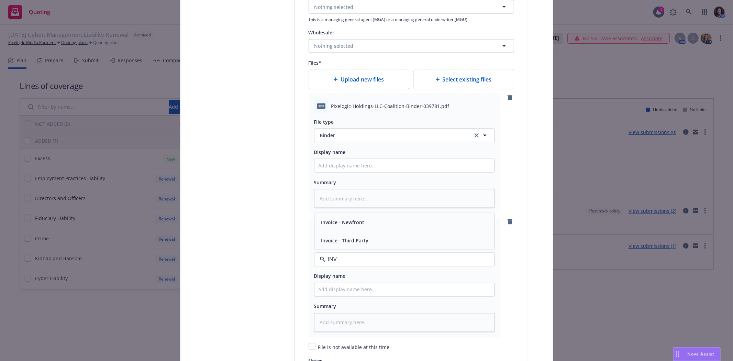
click at [355, 244] on span "Invoice - Third Party" at bounding box center [345, 240] width 47 height 7
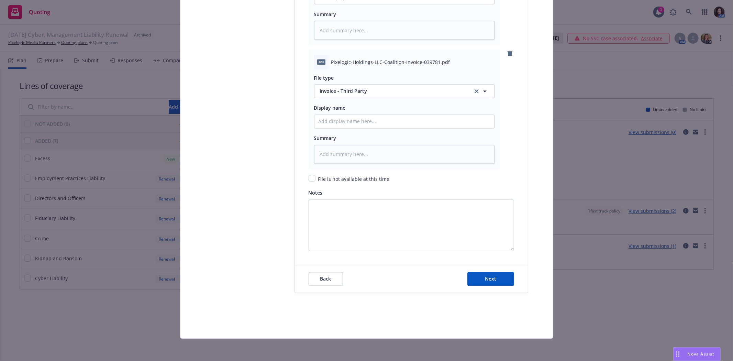
scroll to position [1012, 0]
click at [492, 284] on button "Next" at bounding box center [491, 279] width 47 height 14
type textarea "x"
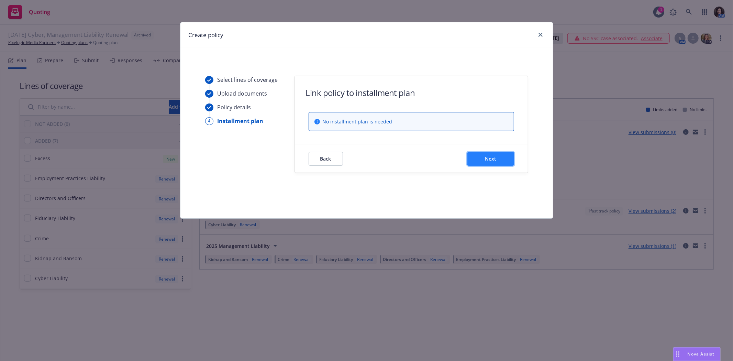
click at [488, 152] on button "Next" at bounding box center [491, 159] width 47 height 14
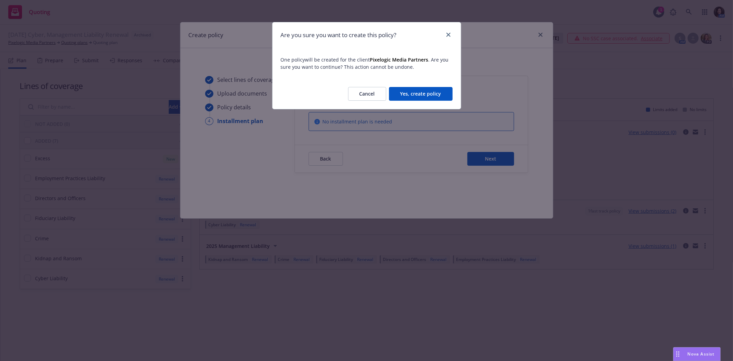
click at [428, 97] on button "Yes, create policy" at bounding box center [421, 94] width 64 height 14
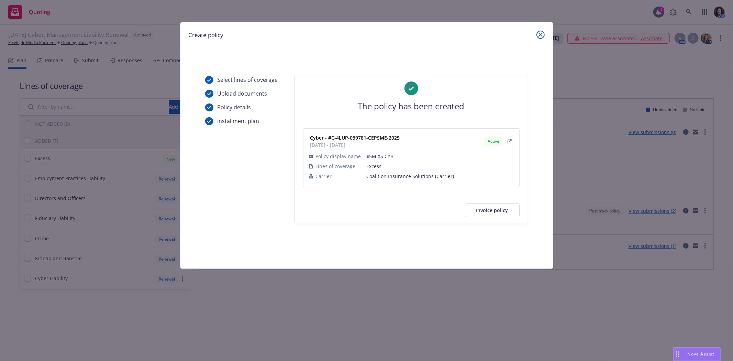
click at [542, 35] on icon "close" at bounding box center [541, 35] width 4 height 4
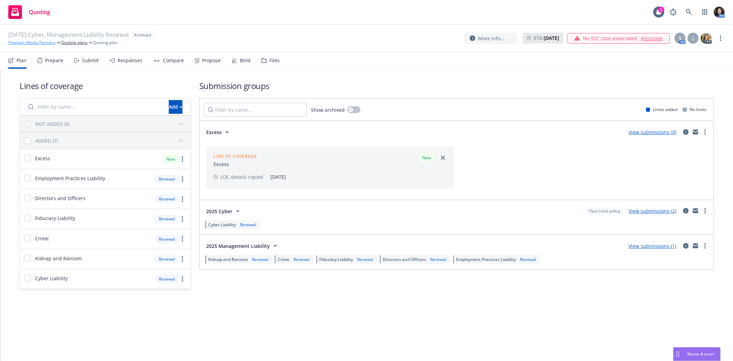
click at [33, 40] on link "Pixelogic Media Partners" at bounding box center [31, 43] width 47 height 6
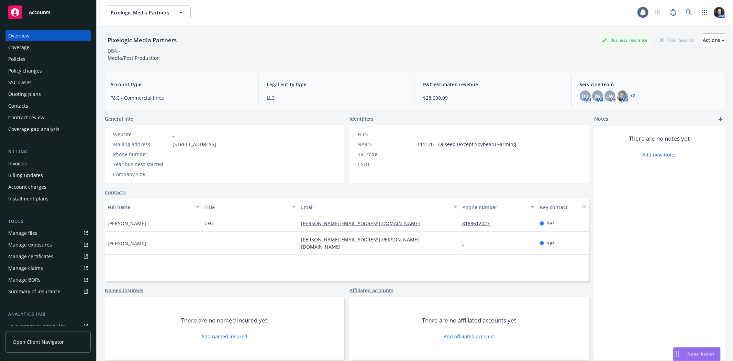
click at [15, 61] on div "Policies" at bounding box center [16, 59] width 17 height 11
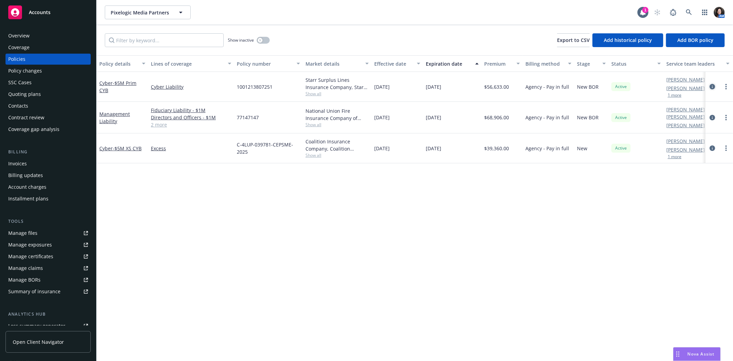
click at [713, 87] on icon "circleInformation" at bounding box center [713, 87] width 6 height 6
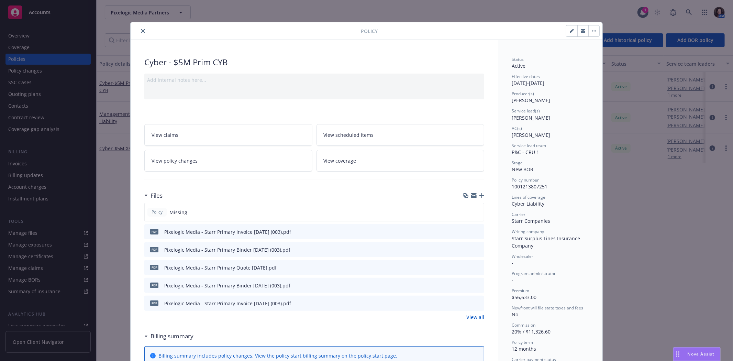
click at [571, 29] on icon "button" at bounding box center [572, 31] width 4 height 4
select select "NEW_BOR"
select select "12"
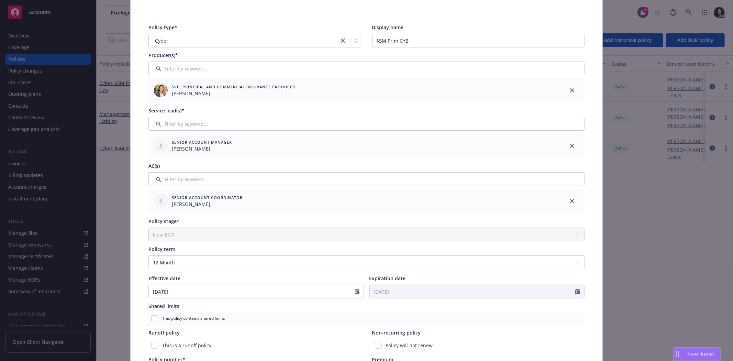
scroll to position [39, 0]
click at [211, 180] on input "Filter by keyword..." at bounding box center [367, 180] width 436 height 14
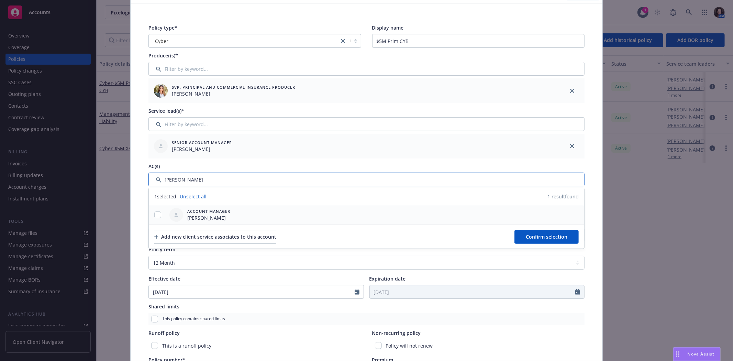
type input "[PERSON_NAME]"
click at [156, 214] on input "checkbox" at bounding box center [157, 214] width 7 height 7
checkbox input "true"
click at [548, 238] on span "Confirm selection" at bounding box center [547, 236] width 42 height 7
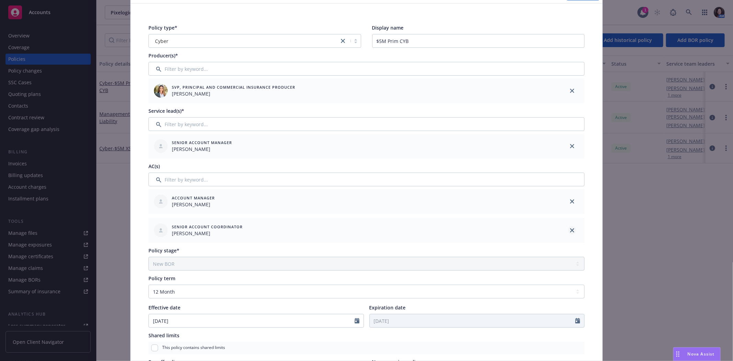
click at [570, 229] on icon "close" at bounding box center [572, 230] width 4 height 4
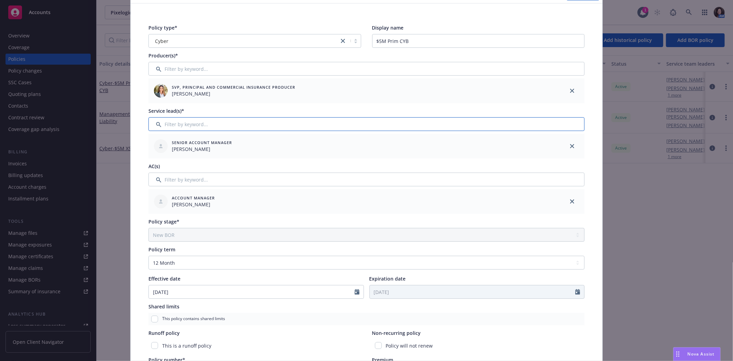
click at [214, 122] on input "Filter by keyword..." at bounding box center [367, 124] width 436 height 14
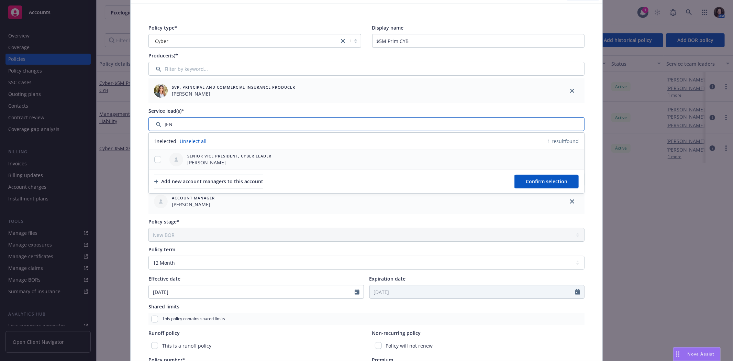
type input "JEN"
click at [150, 160] on div at bounding box center [158, 159] width 18 height 7
click at [154, 159] on input "checkbox" at bounding box center [157, 159] width 7 height 7
checkbox input "true"
click at [534, 179] on span "Confirm selection" at bounding box center [547, 181] width 42 height 7
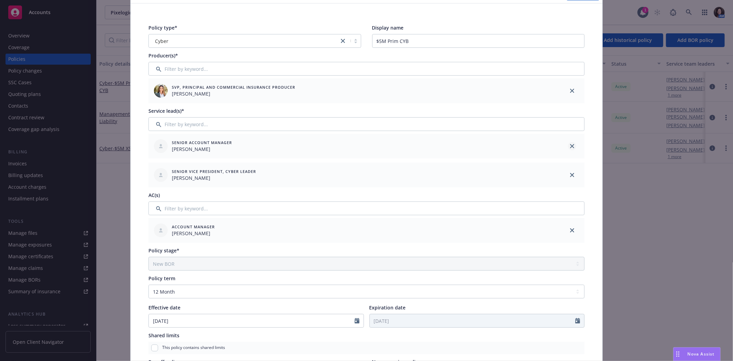
click at [568, 149] on link "close" at bounding box center [572, 146] width 8 height 8
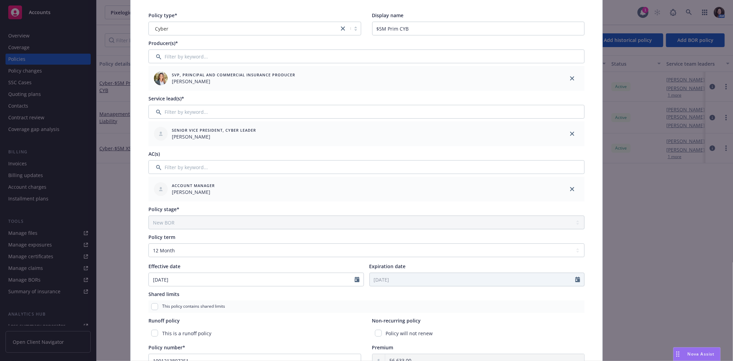
scroll to position [0, 0]
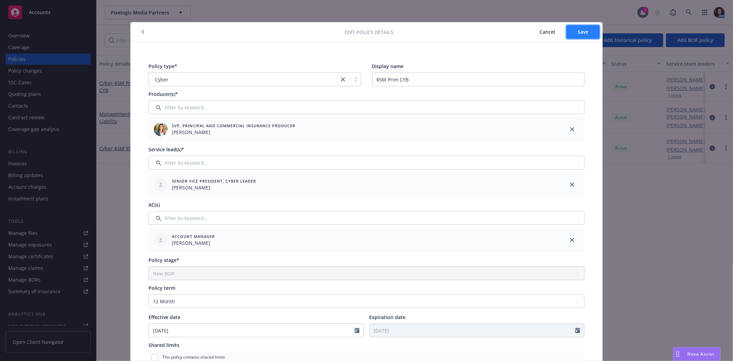
click at [578, 34] on span "Save" at bounding box center [583, 32] width 11 height 7
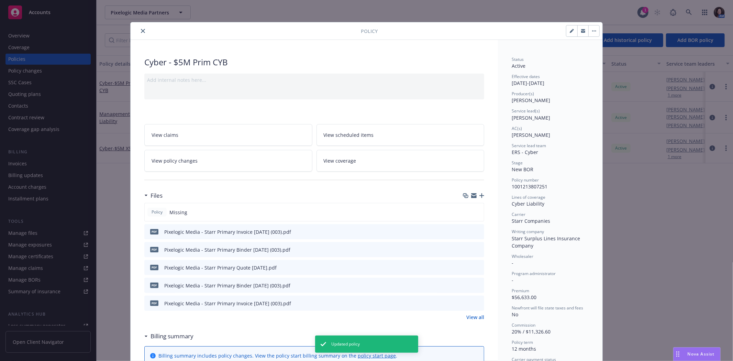
click at [141, 29] on icon "close" at bounding box center [143, 31] width 4 height 4
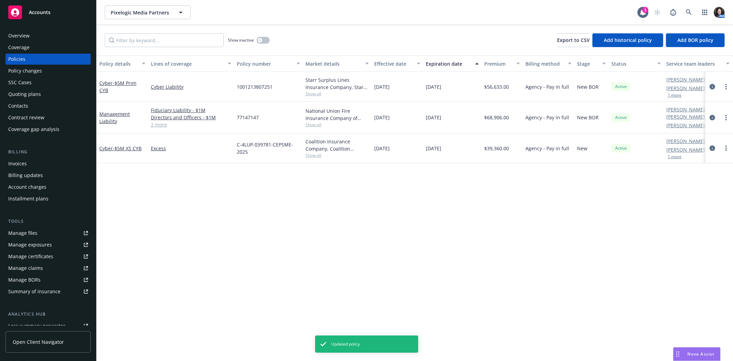
click at [138, 29] on div "Show inactive Export to CSV Add historical policy Add BOR policy" at bounding box center [415, 40] width 637 height 30
click at [393, 265] on div "Policy details Lines of coverage Policy number Market details Effective date Ex…" at bounding box center [415, 208] width 637 height 306
click at [57, 32] on div "Overview" at bounding box center [48, 35] width 80 height 11
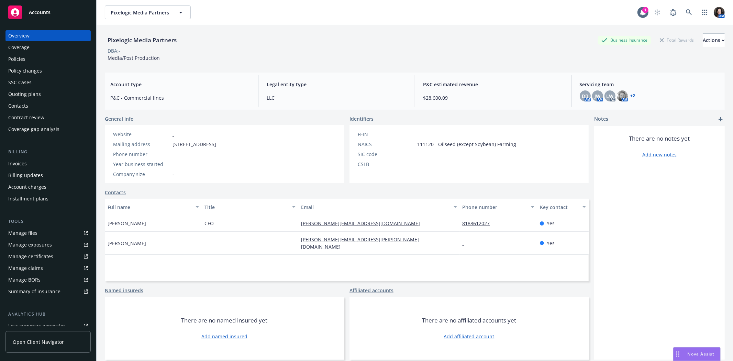
click at [23, 64] on div "Policies" at bounding box center [16, 59] width 17 height 11
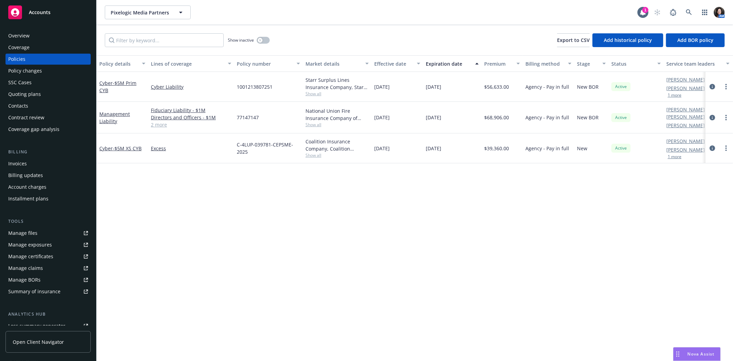
click at [52, 91] on div "Quoting plans" at bounding box center [48, 94] width 80 height 11
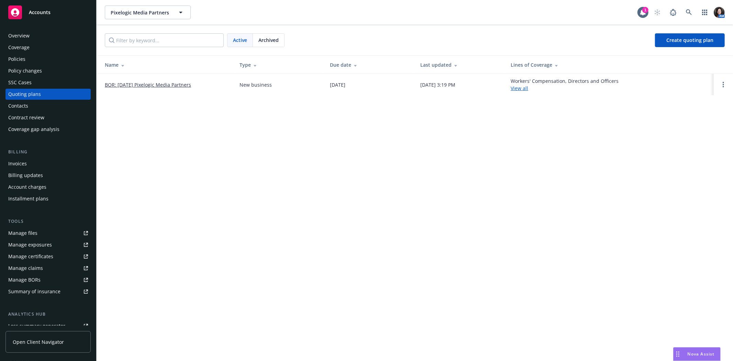
click at [169, 83] on link "BOR: [DATE] Pixelogic Media Partners" at bounding box center [148, 84] width 86 height 7
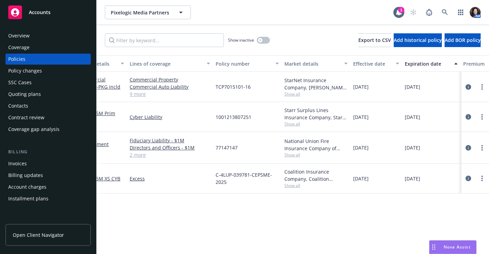
scroll to position [0, 14]
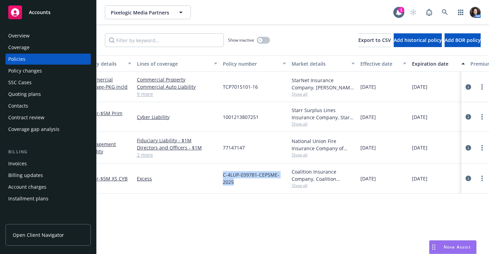
drag, startPoint x: 207, startPoint y: 209, endPoint x: 238, endPoint y: 225, distance: 35.2
click at [238, 225] on div "Policy details Lines of coverage Policy number Market details Effective date Ex…" at bounding box center [293, 208] width 392 height 306
click at [32, 61] on div "Policies" at bounding box center [48, 59] width 80 height 11
click at [143, 95] on link "9 more" at bounding box center [177, 93] width 80 height 7
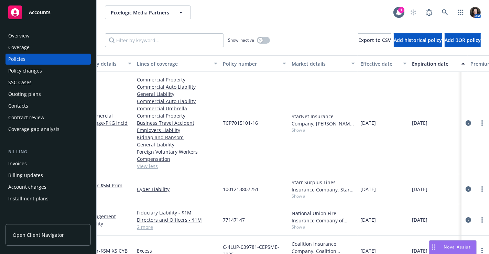
click at [117, 145] on div "Commercial Package - PKG incld UMB" at bounding box center [109, 123] width 52 height 102
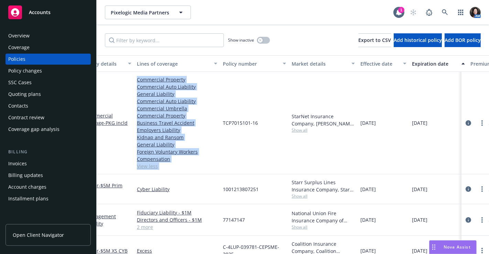
drag, startPoint x: 117, startPoint y: 145, endPoint x: 221, endPoint y: 167, distance: 106.4
click at [221, 167] on div "Commercial Package - PKG incld UMB Commercial Property Commercial Auto Liabilit…" at bounding box center [415, 123] width 664 height 102
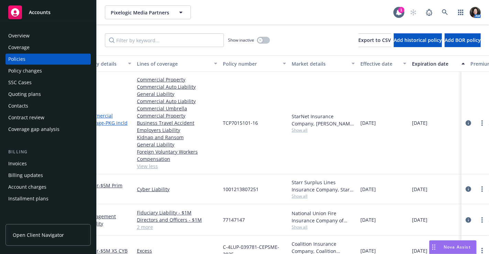
click at [114, 124] on span "- PKG incld UMB" at bounding box center [106, 127] width 42 height 14
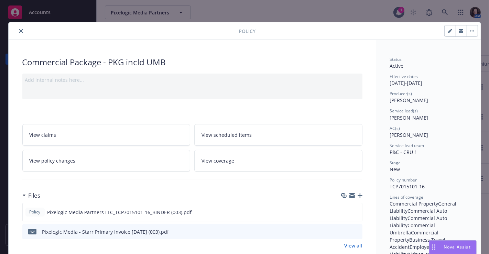
click at [471, 32] on button "button" at bounding box center [472, 30] width 11 height 11
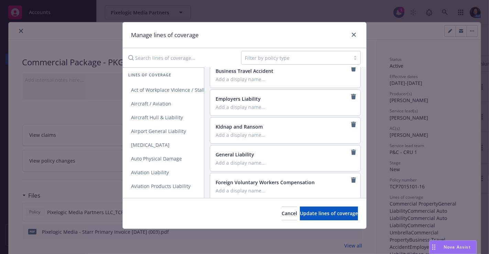
scroll to position [194, 0]
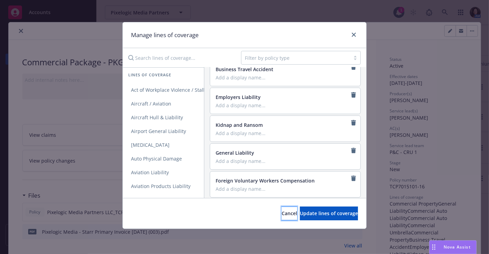
click at [282, 213] on span "Cancel" at bounding box center [289, 213] width 15 height 7
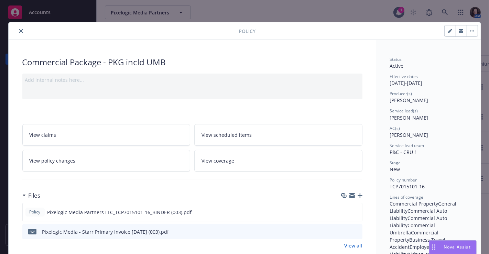
click at [482, 249] on div "Policy Commercial Package - PKG incld UMB Add internal notes here... View claim…" at bounding box center [244, 127] width 489 height 254
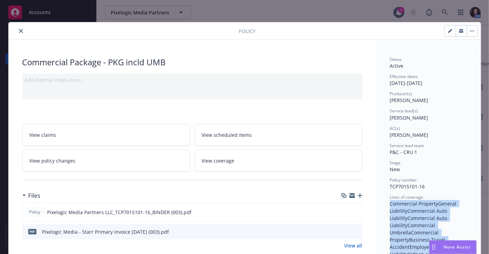
drag, startPoint x: 482, startPoint y: 249, endPoint x: 487, endPoint y: 249, distance: 5.2
click at [487, 249] on div "Policy Commercial Package - PKG incld UMB Add internal notes here... View claim…" at bounding box center [244, 127] width 489 height 254
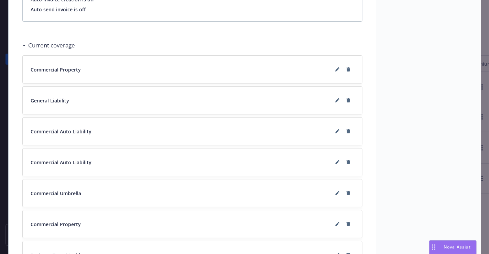
scroll to position [749, 0]
